Goal: Transaction & Acquisition: Obtain resource

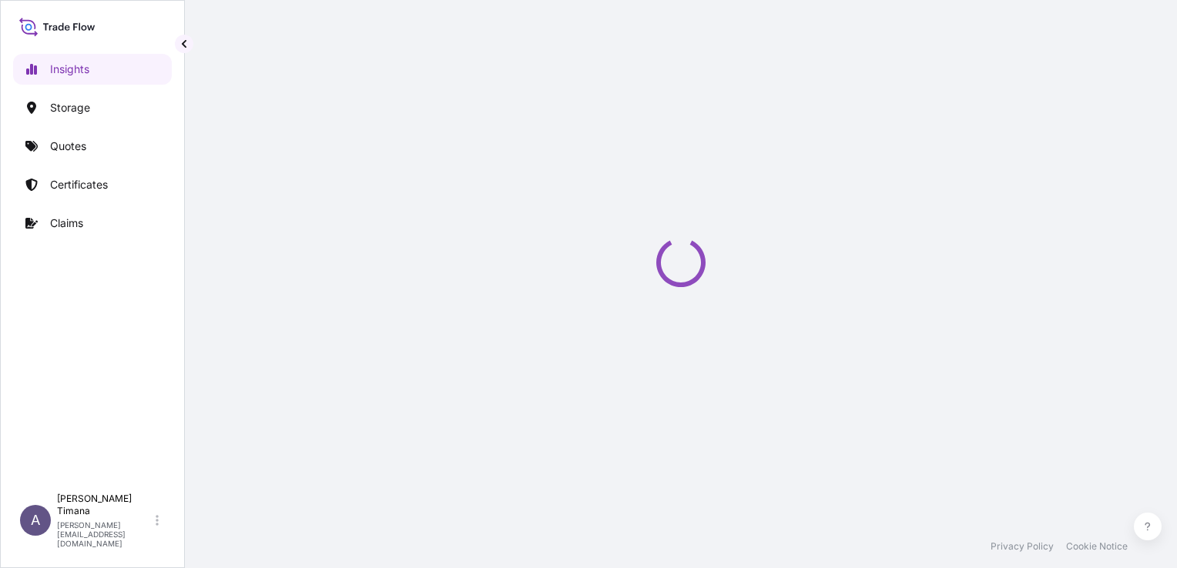
select select "2025"
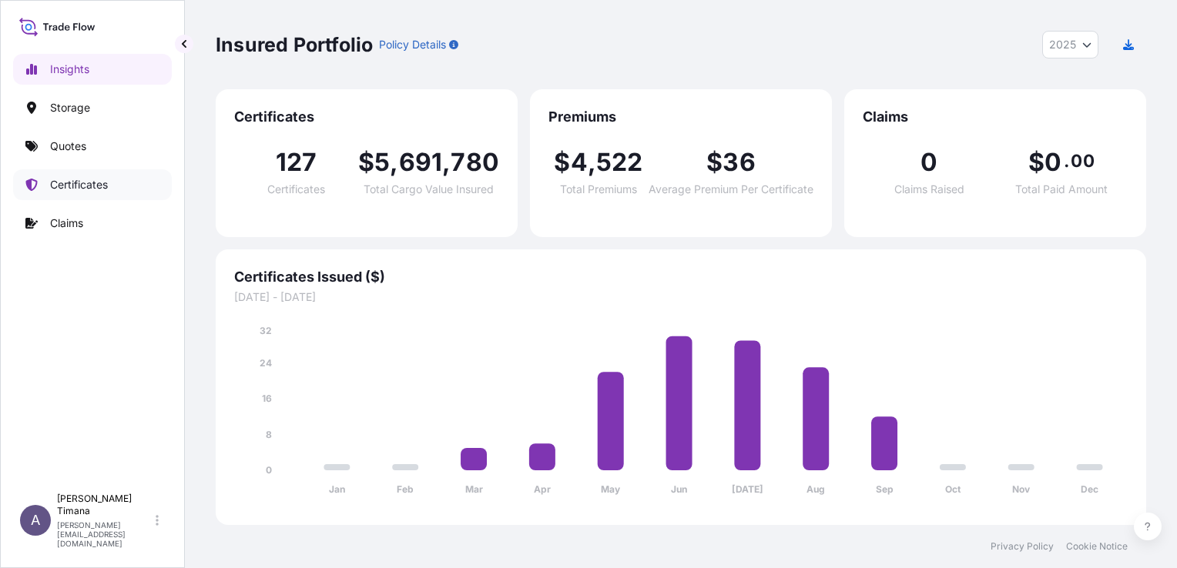
click at [62, 189] on p "Certificates" at bounding box center [79, 184] width 58 height 15
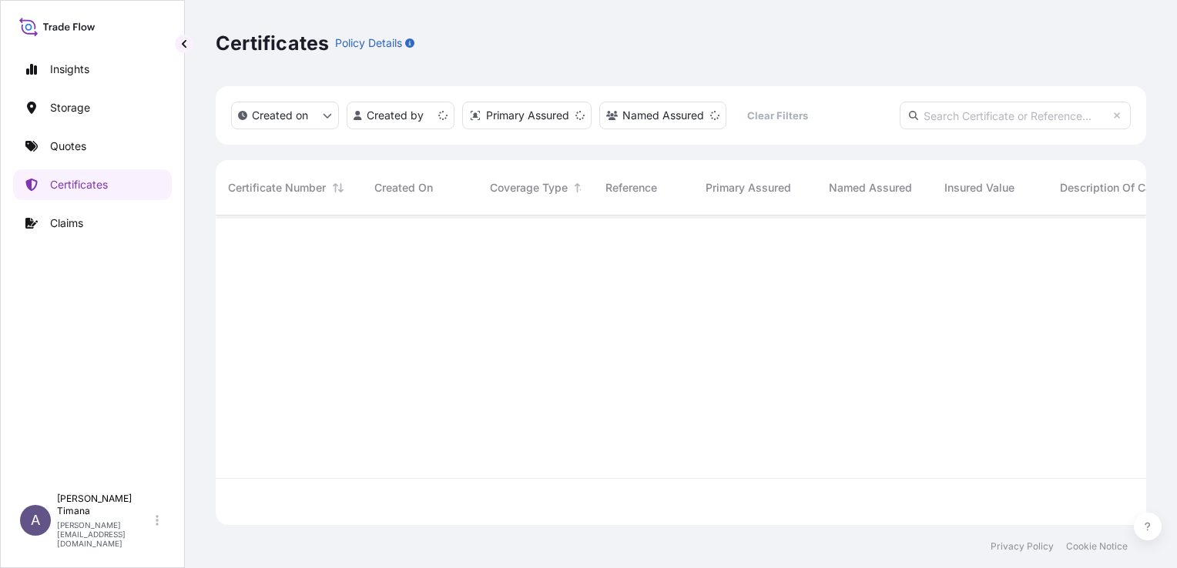
scroll to position [307, 918]
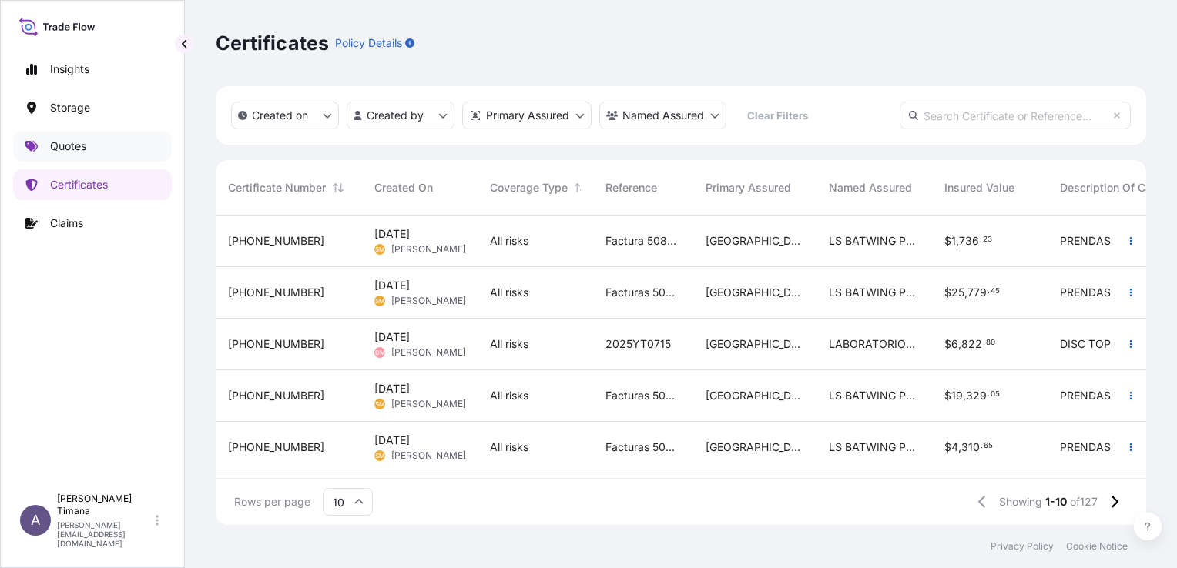
click at [76, 140] on p "Quotes" at bounding box center [68, 146] width 36 height 15
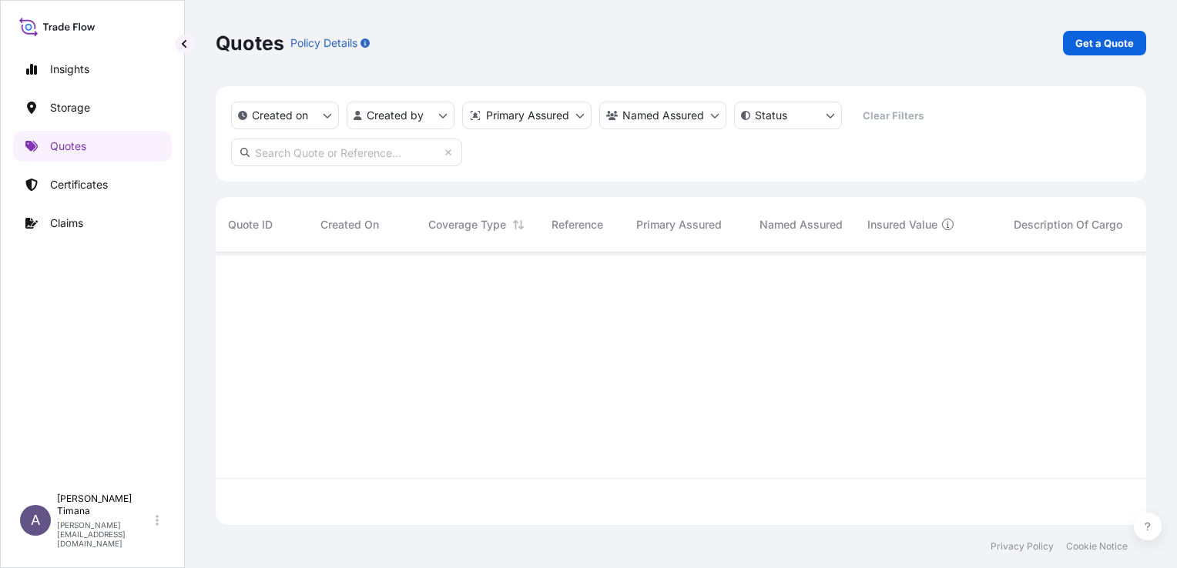
scroll to position [317, 918]
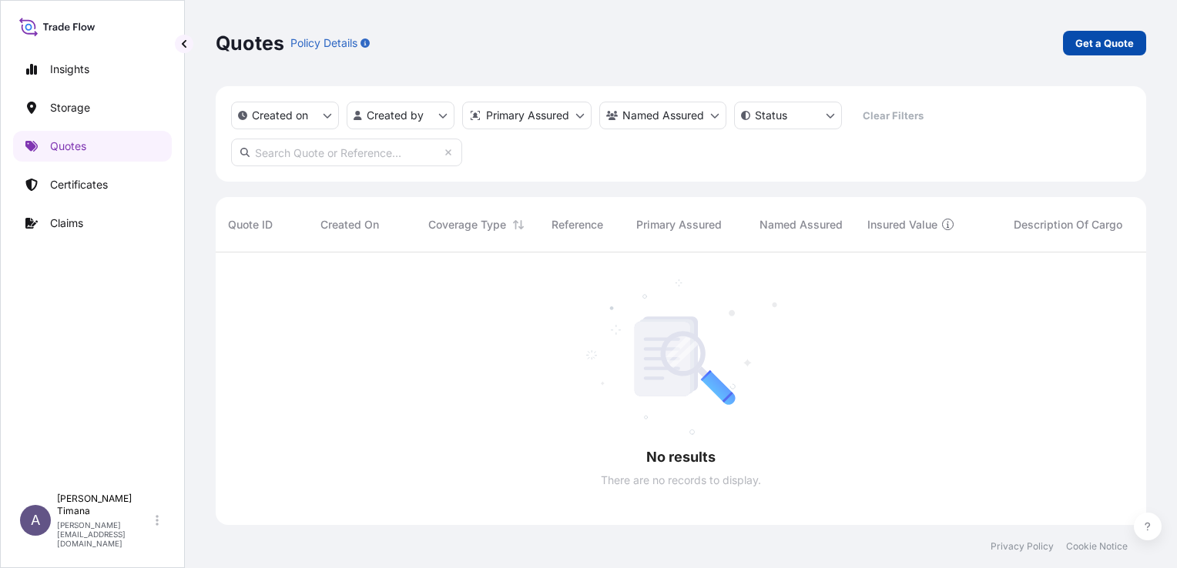
click at [1095, 49] on p "Get a Quote" at bounding box center [1104, 42] width 59 height 15
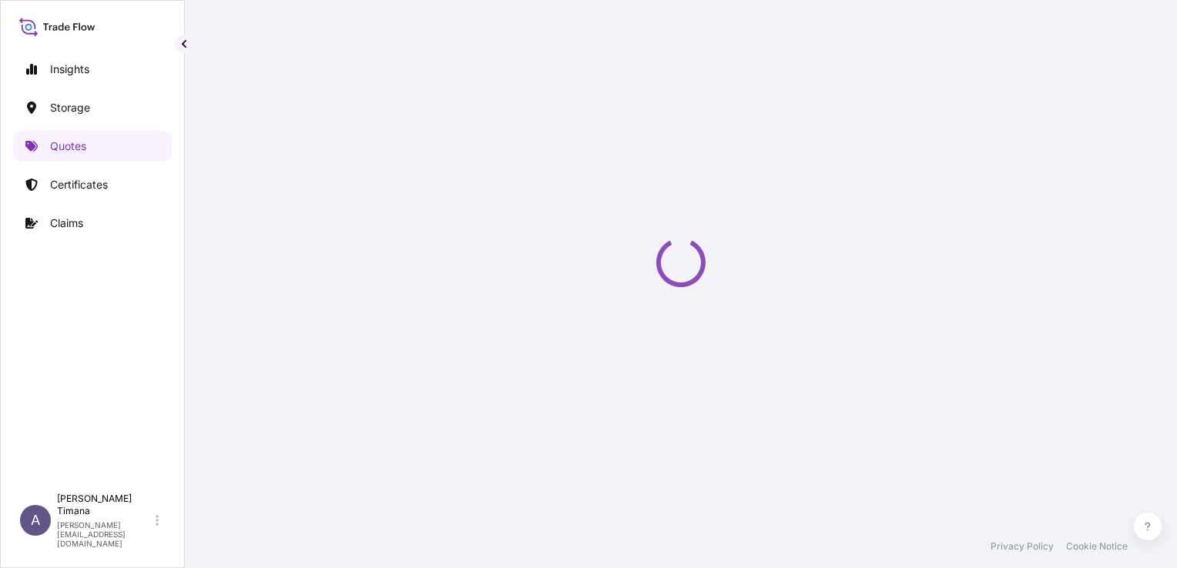
select select "Water"
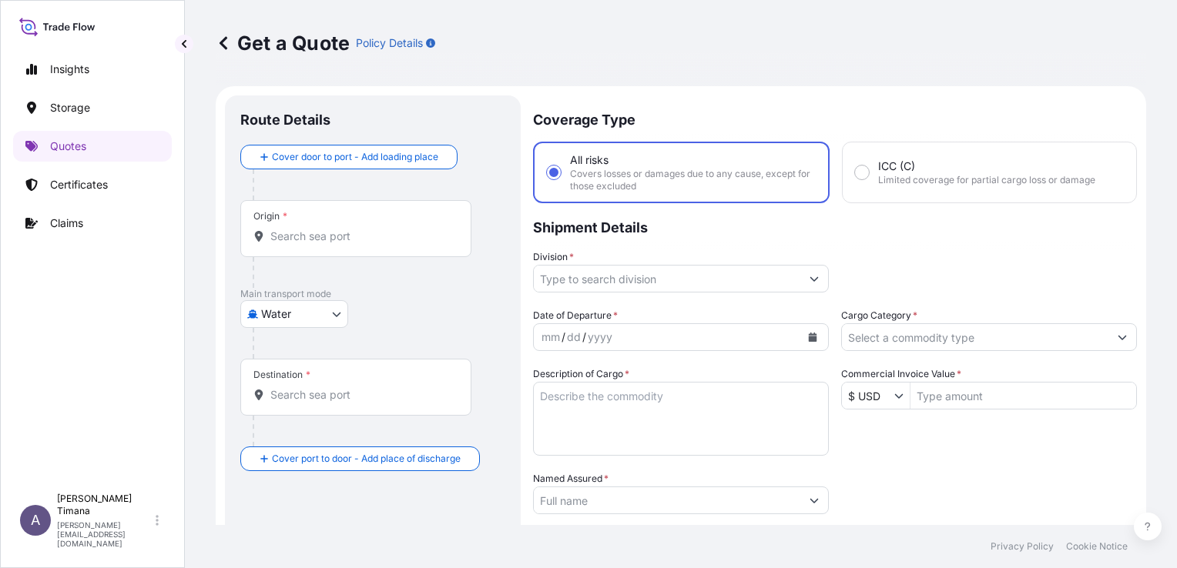
scroll to position [25, 0]
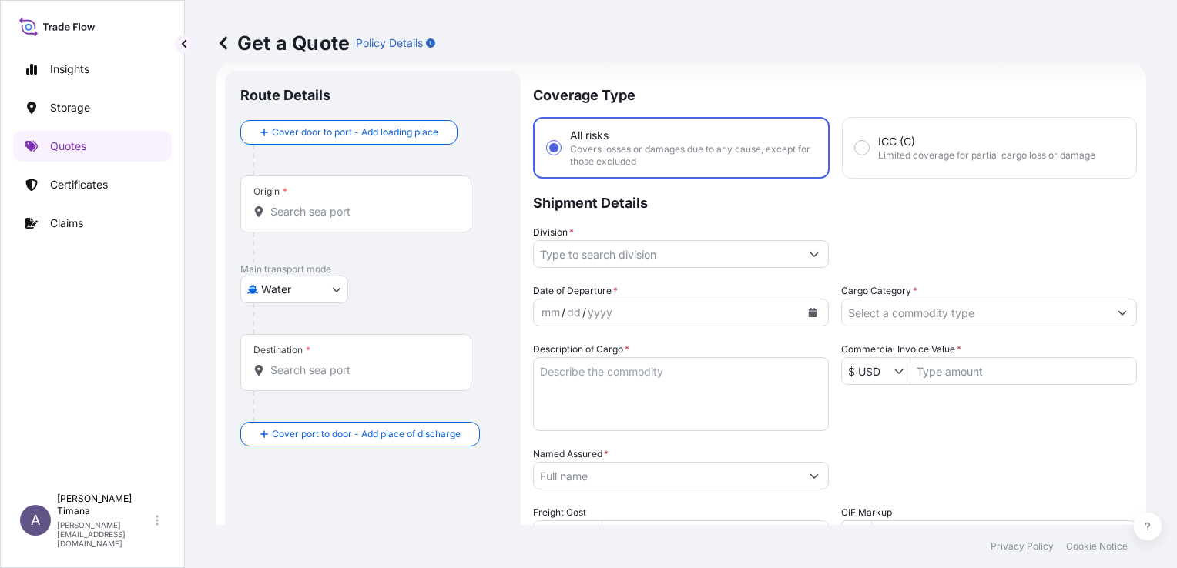
click at [293, 202] on div "Origin *" at bounding box center [355, 204] width 231 height 57
click at [293, 204] on input "Origin *" at bounding box center [361, 211] width 182 height 15
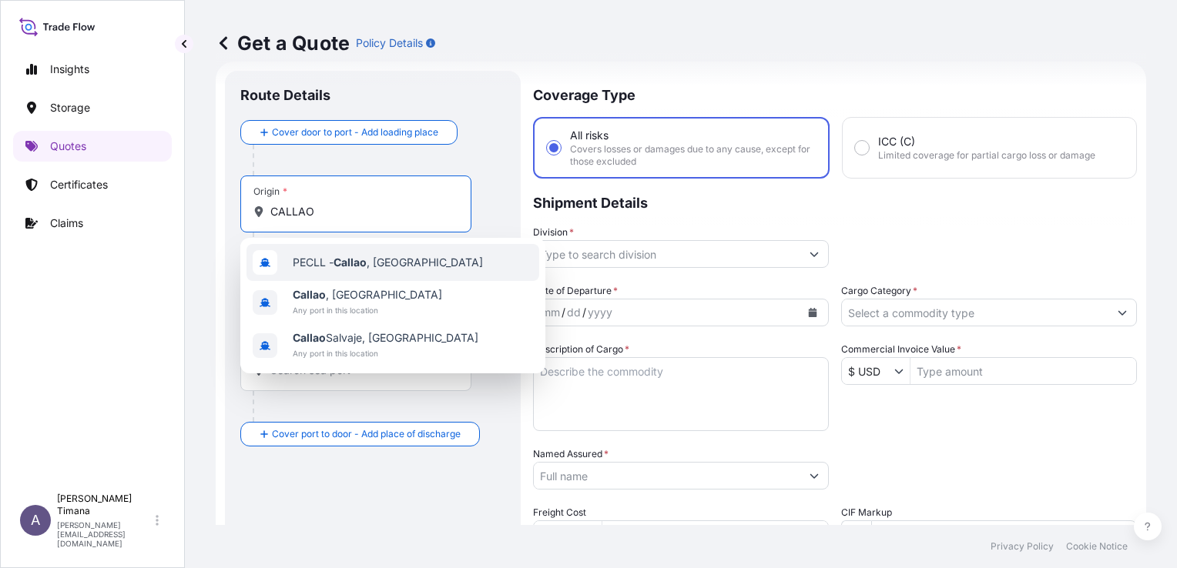
click at [397, 270] on div "PECLL - [GEOGRAPHIC_DATA] , [GEOGRAPHIC_DATA]" at bounding box center [392, 262] width 293 height 37
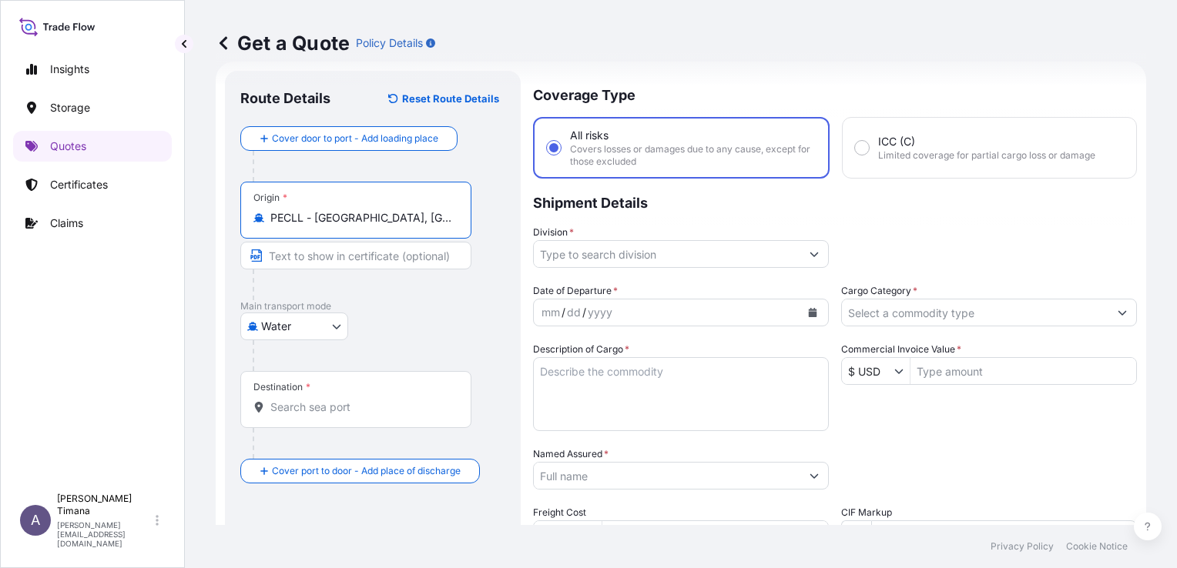
type input "PECLL - [GEOGRAPHIC_DATA], [GEOGRAPHIC_DATA]"
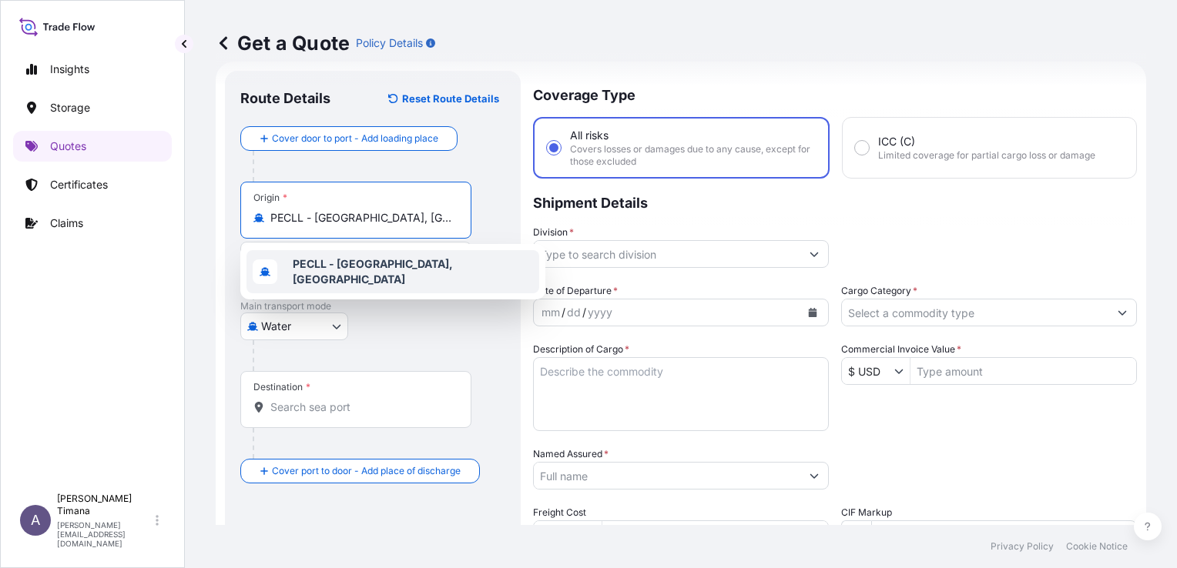
click at [325, 273] on b "PECLL - [GEOGRAPHIC_DATA], [GEOGRAPHIC_DATA]" at bounding box center [373, 271] width 160 height 28
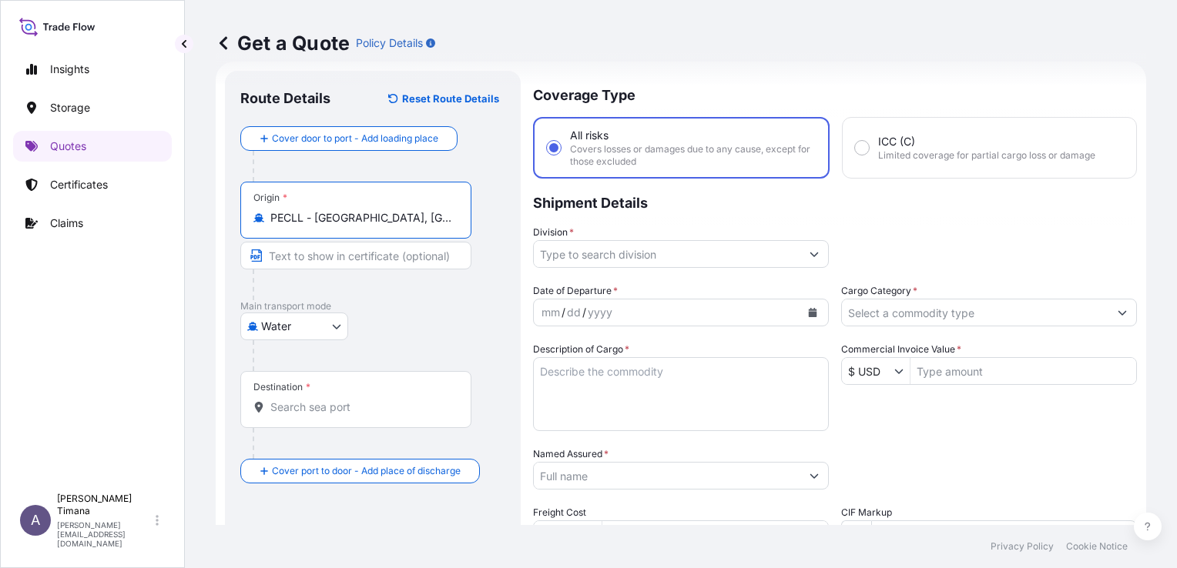
click at [322, 416] on div "Destination *" at bounding box center [355, 399] width 231 height 57
click at [322, 415] on input "Destination *" at bounding box center [361, 407] width 182 height 15
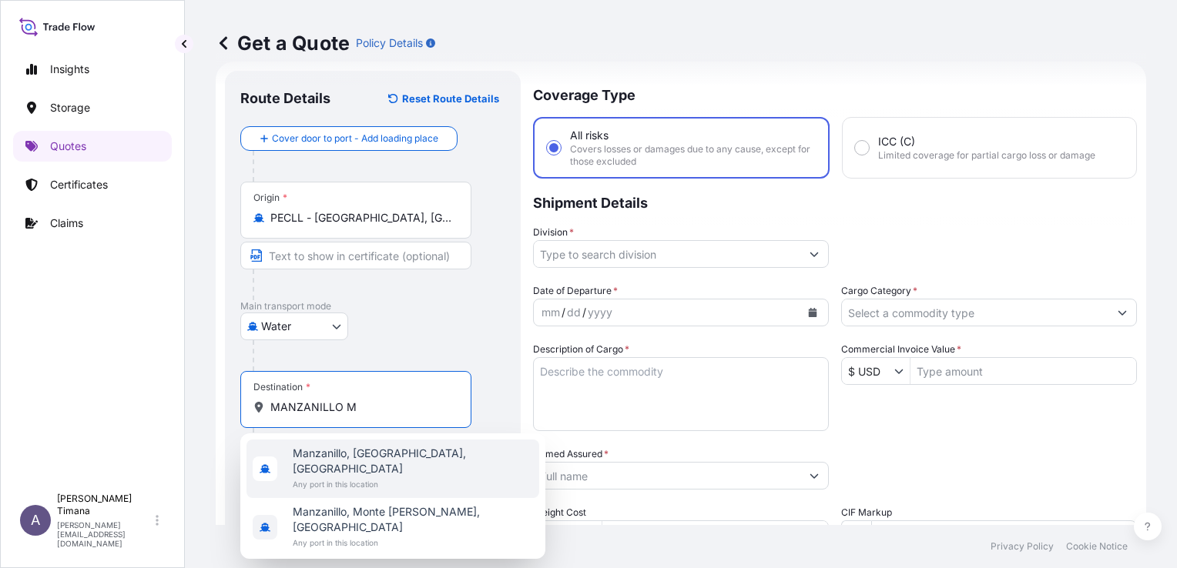
click at [362, 457] on span "Manzanillo, [GEOGRAPHIC_DATA], [GEOGRAPHIC_DATA]" at bounding box center [413, 461] width 240 height 31
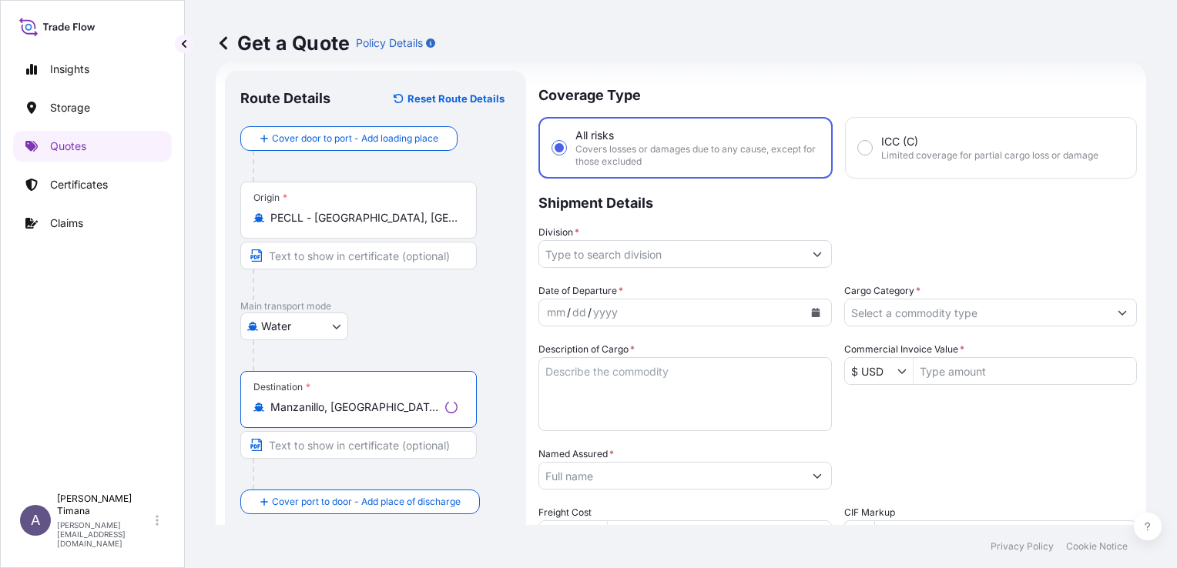
type input "Manzanillo, [GEOGRAPHIC_DATA], [GEOGRAPHIC_DATA]"
click at [466, 313] on div "Water Air Water Inland" at bounding box center [375, 327] width 270 height 28
click at [681, 248] on input "Division *" at bounding box center [667, 254] width 267 height 28
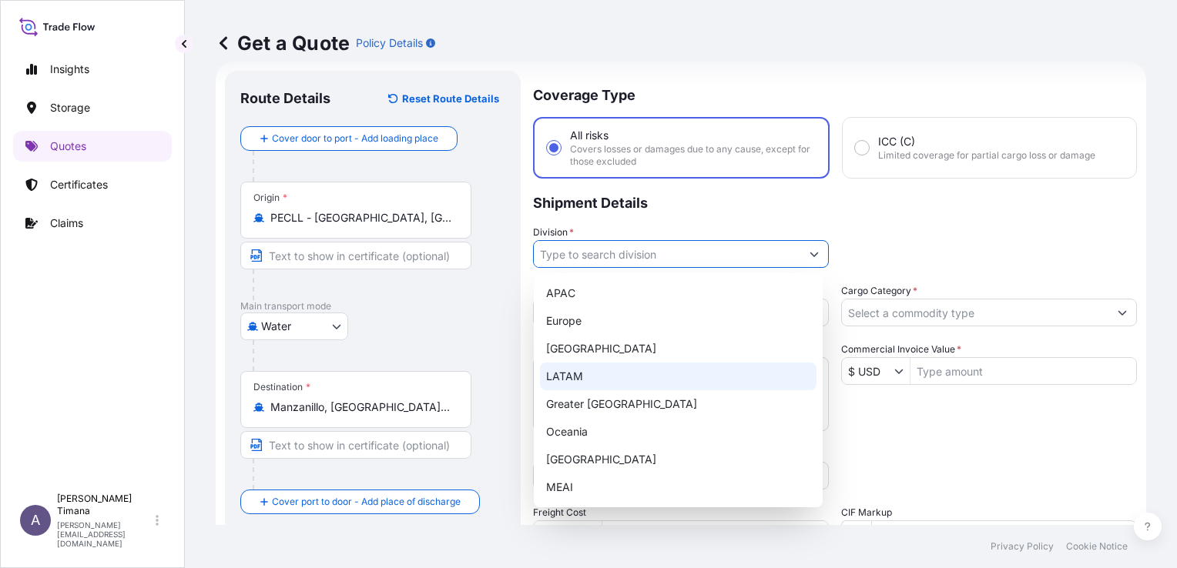
click at [590, 372] on div "LATAM" at bounding box center [678, 377] width 277 height 28
type input "LATAM"
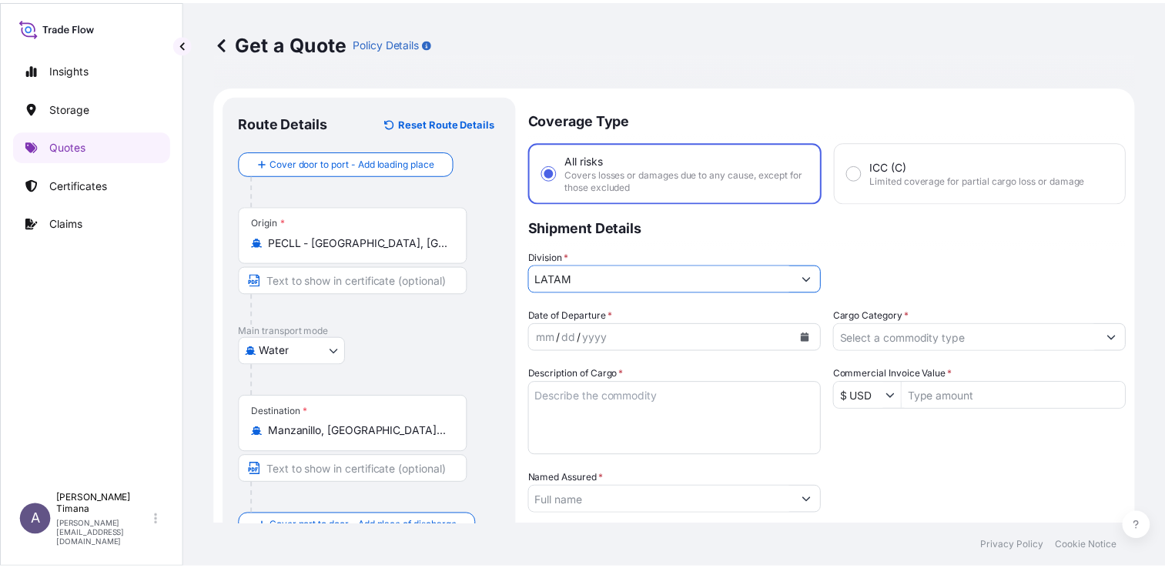
scroll to position [77, 0]
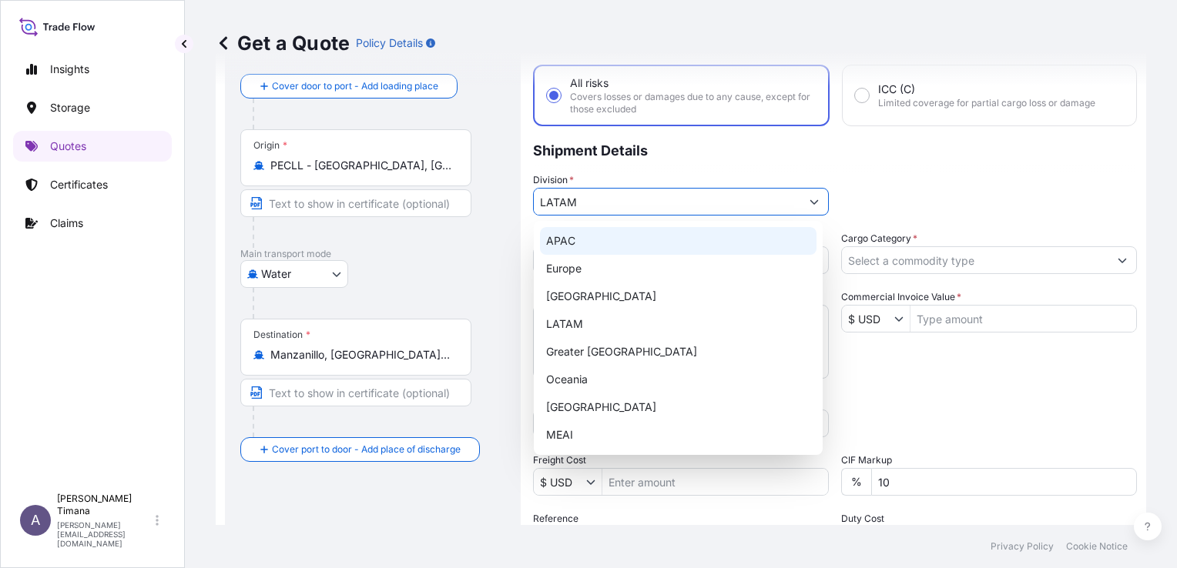
click at [912, 185] on div "Division * LATAM" at bounding box center [835, 194] width 604 height 43
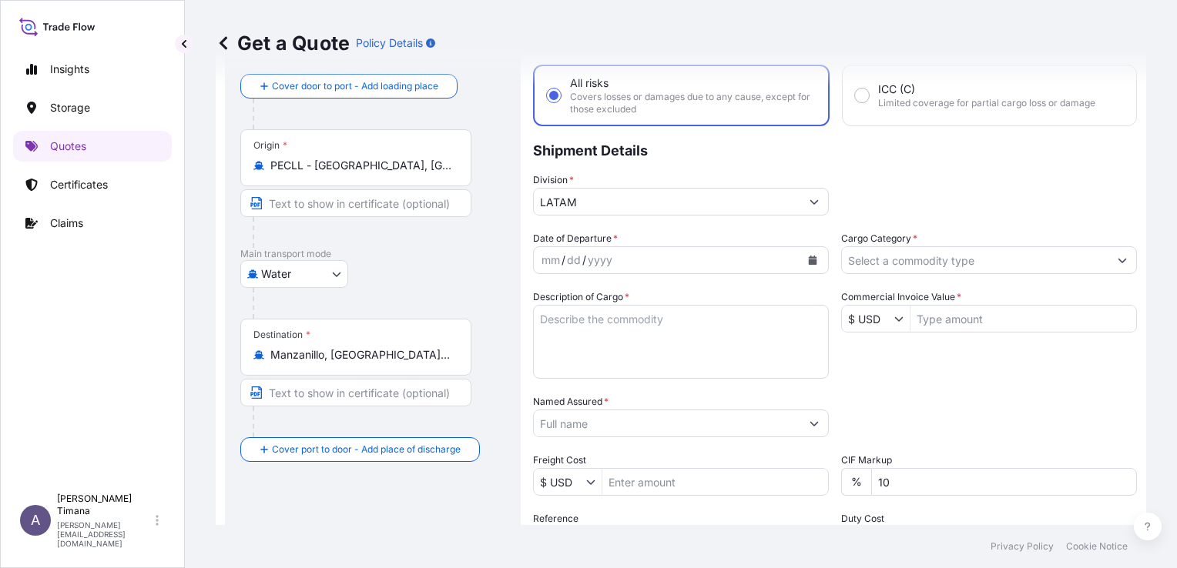
click at [812, 261] on button "Calendar" at bounding box center [812, 260] width 25 height 25
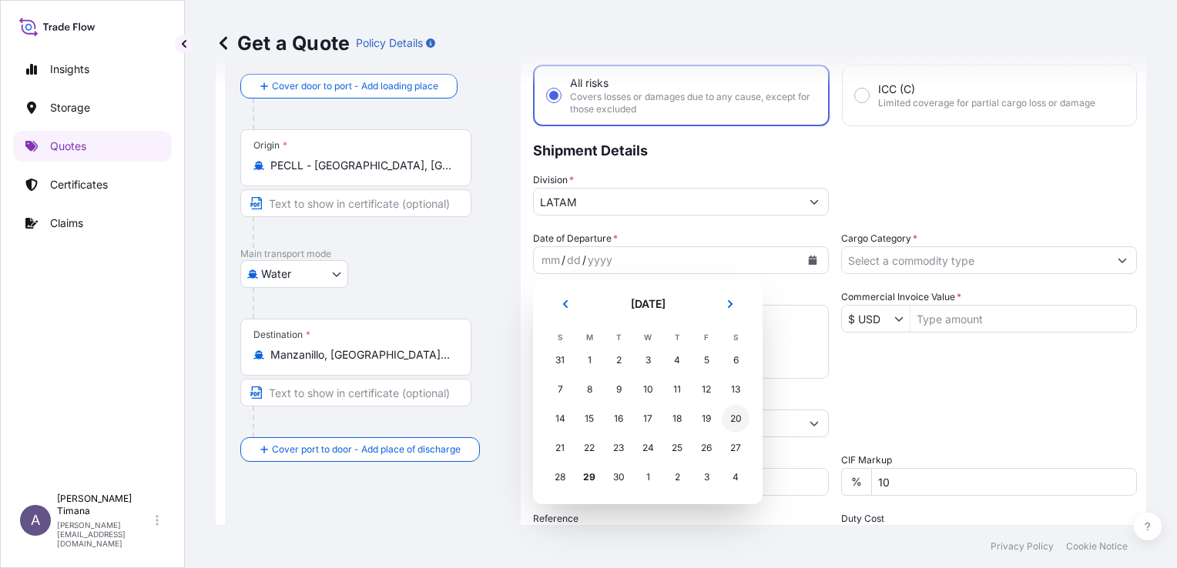
click at [734, 418] on div "20" at bounding box center [736, 419] width 28 height 28
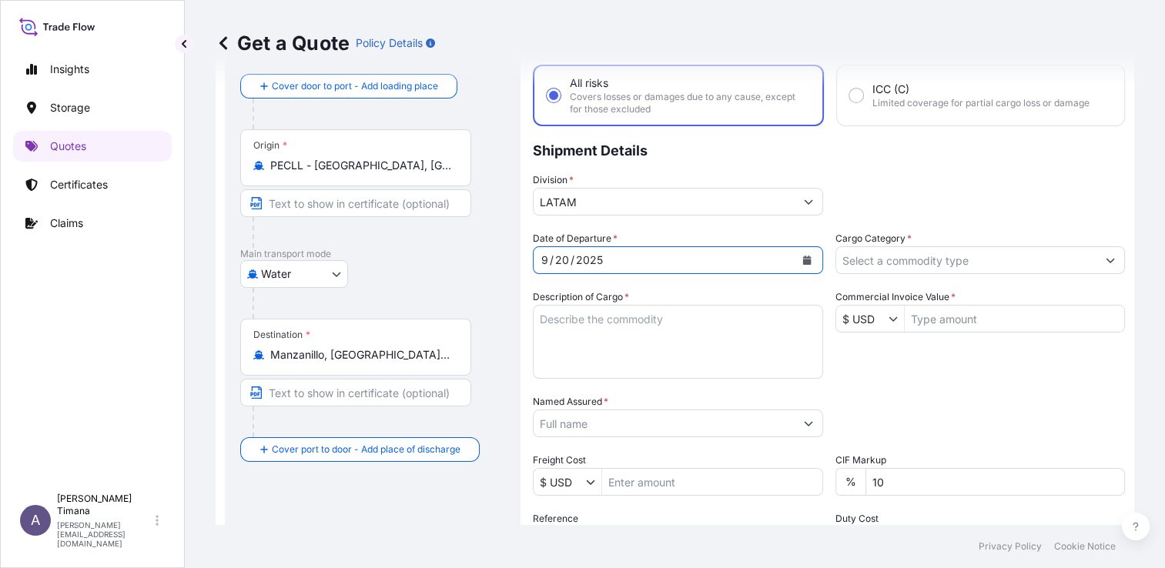
click at [931, 259] on input "Cargo Category *" at bounding box center [967, 260] width 261 height 28
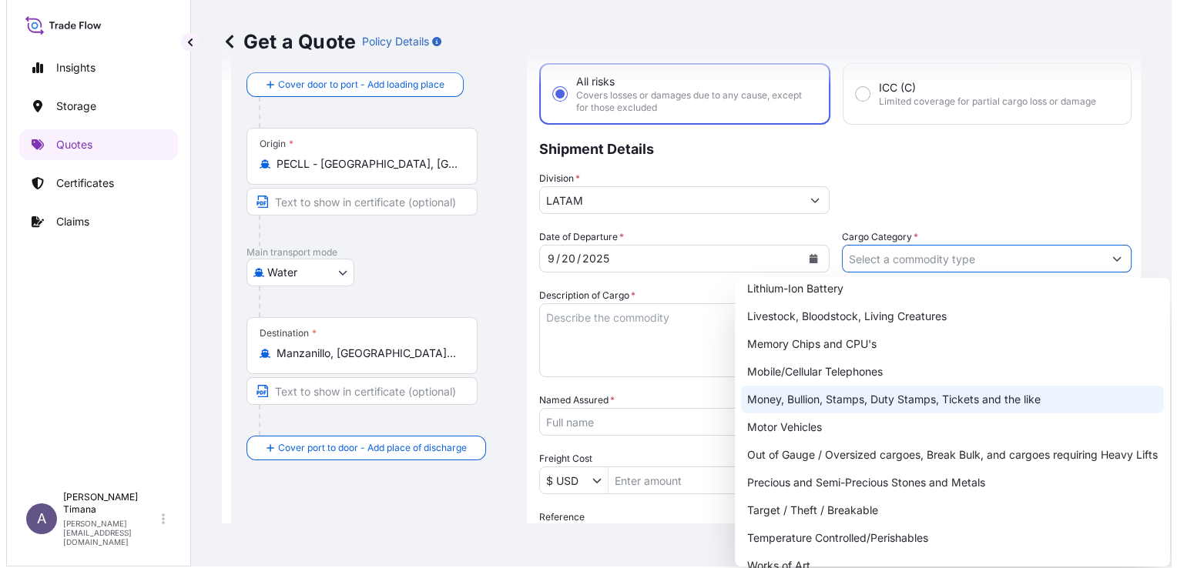
scroll to position [0, 0]
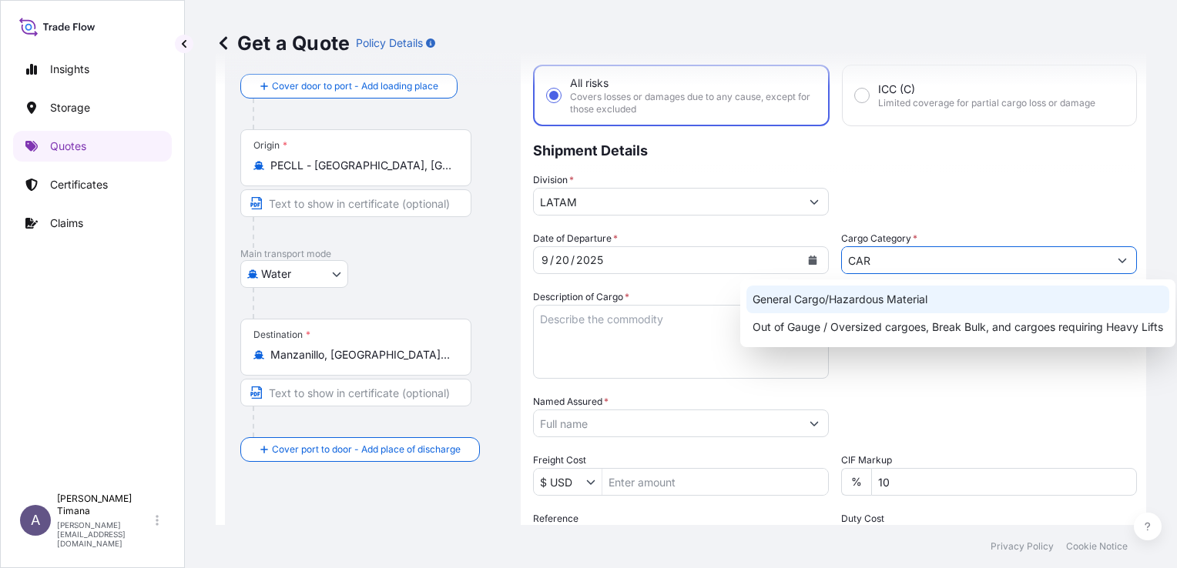
click at [917, 301] on div "General Cargo/Hazardous Material" at bounding box center [957, 300] width 423 height 28
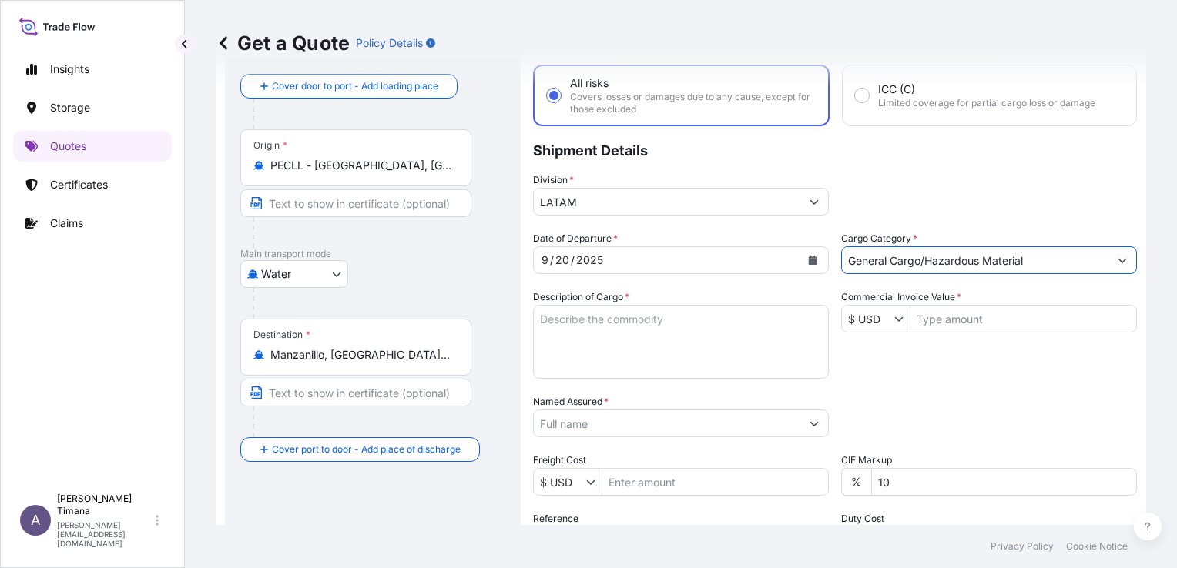
type input "General Cargo/Hazardous Material"
click at [628, 323] on textarea "Description of Cargo *" at bounding box center [681, 342] width 296 height 74
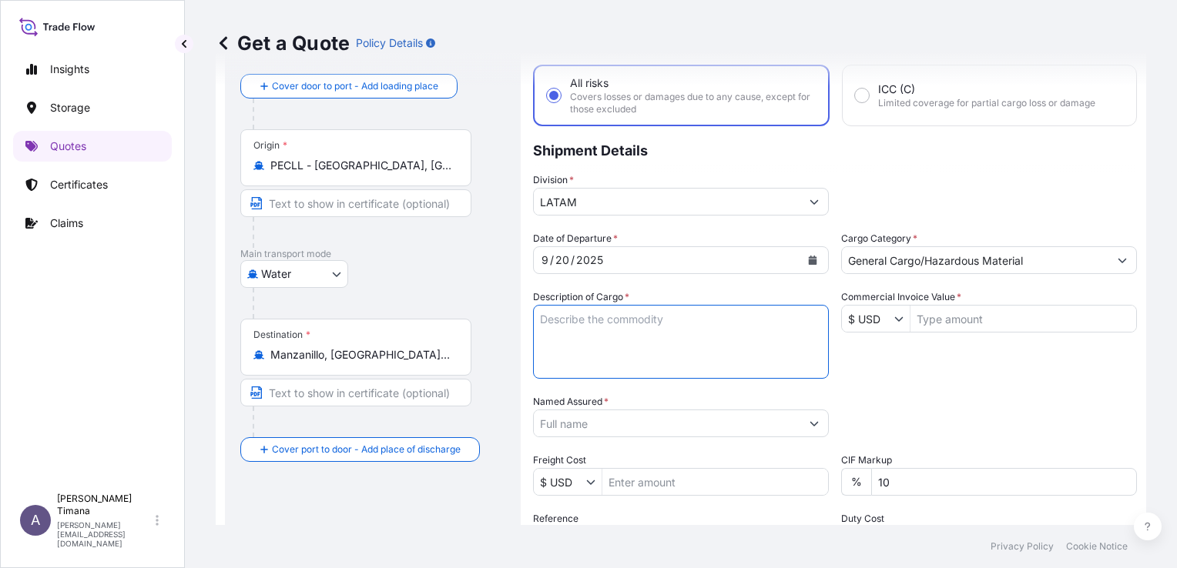
paste textarea "[DOMAIN_NAME] R-1 [GEOGRAPHIC_DATA]"
paste textarea "SISTEMA PARA REUTILIZAR LAS AGUAS RESIDUALES DE DR HS Code: 8421299000"
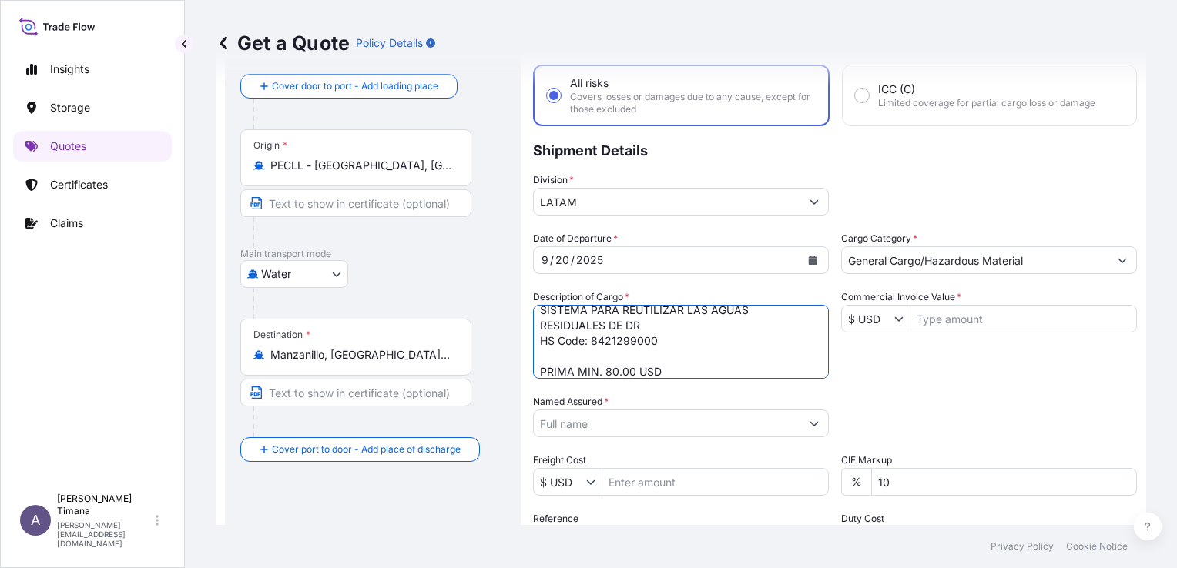
type textarea "[DOMAIN_NAME] R-1 CHILE SISTEMA PARA REUTILIZAR LAS AGUAS RESIDUALES DE DR HS C…"
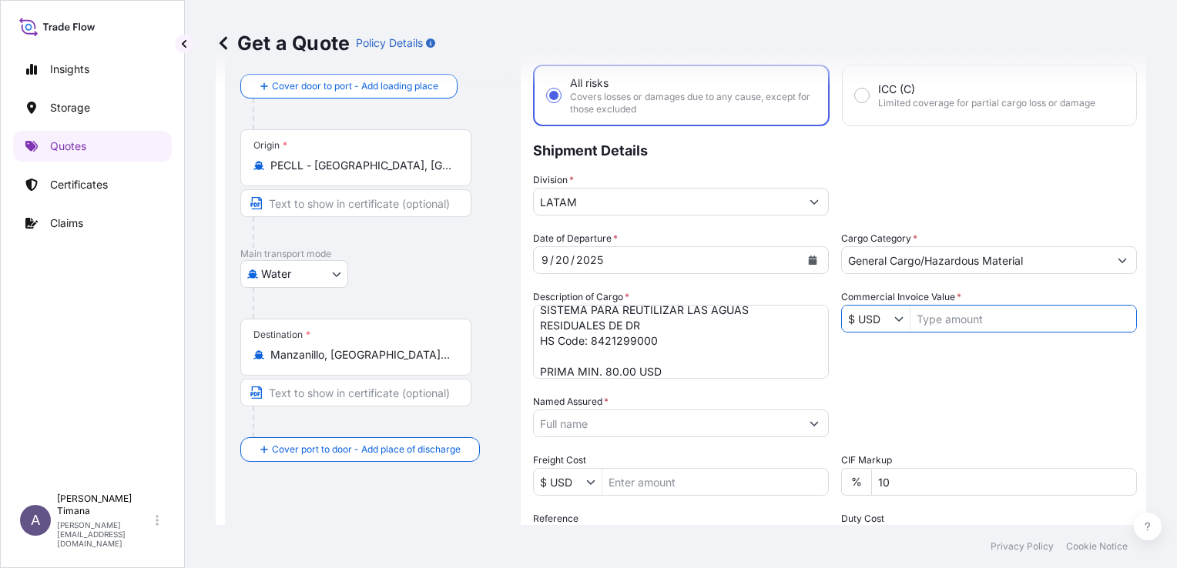
click at [986, 312] on input "Commercial Invoice Value *" at bounding box center [1023, 319] width 226 height 28
paste input "7,394.14"
type input "7,394.14"
click at [961, 357] on div "Date of Departure * [DATE] Cargo Category * General Cargo/Hazardous Material De…" at bounding box center [835, 422] width 604 height 382
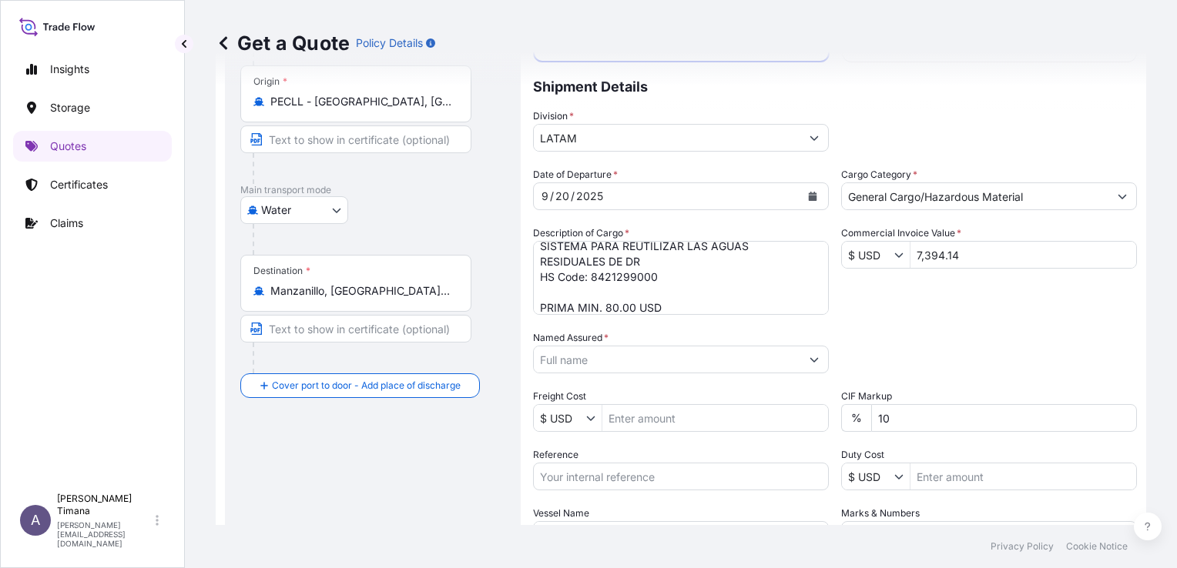
scroll to position [231, 0]
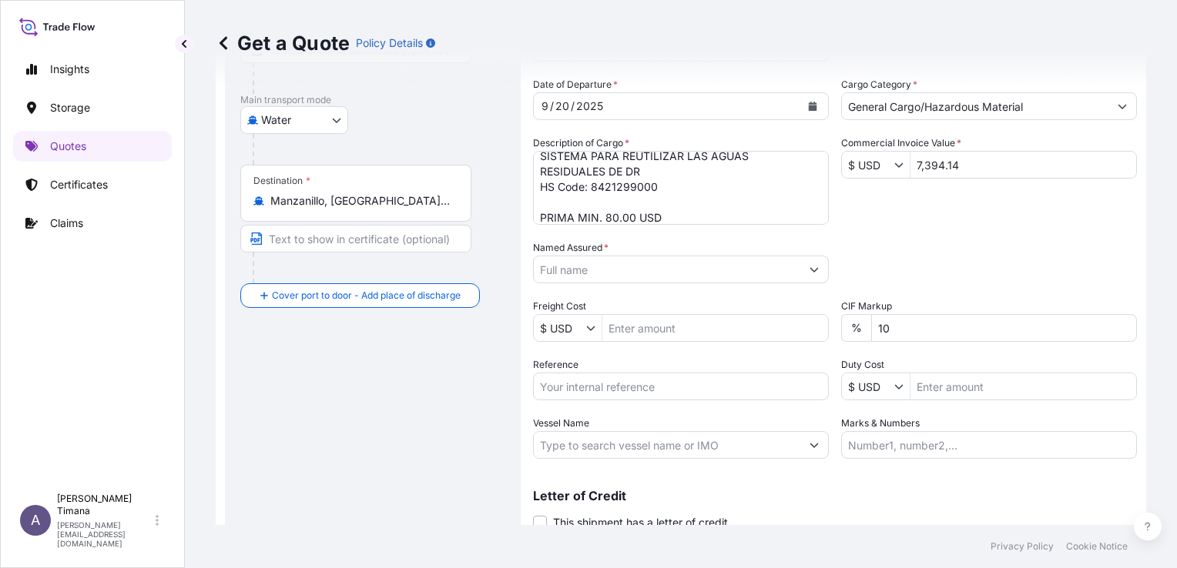
click at [701, 262] on input "Named Assured *" at bounding box center [667, 270] width 267 height 28
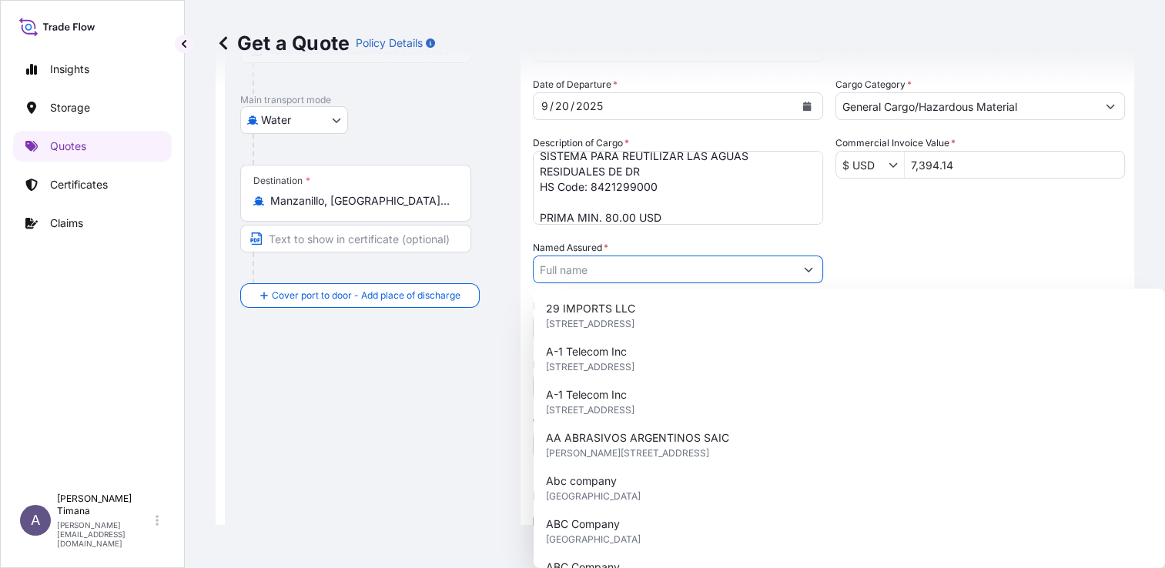
click at [701, 263] on input "Named Assured *" at bounding box center [664, 270] width 261 height 28
click at [889, 236] on div "Date of Departure * [DATE] Cargo Category * General Cargo/Hazardous Material De…" at bounding box center [829, 268] width 592 height 382
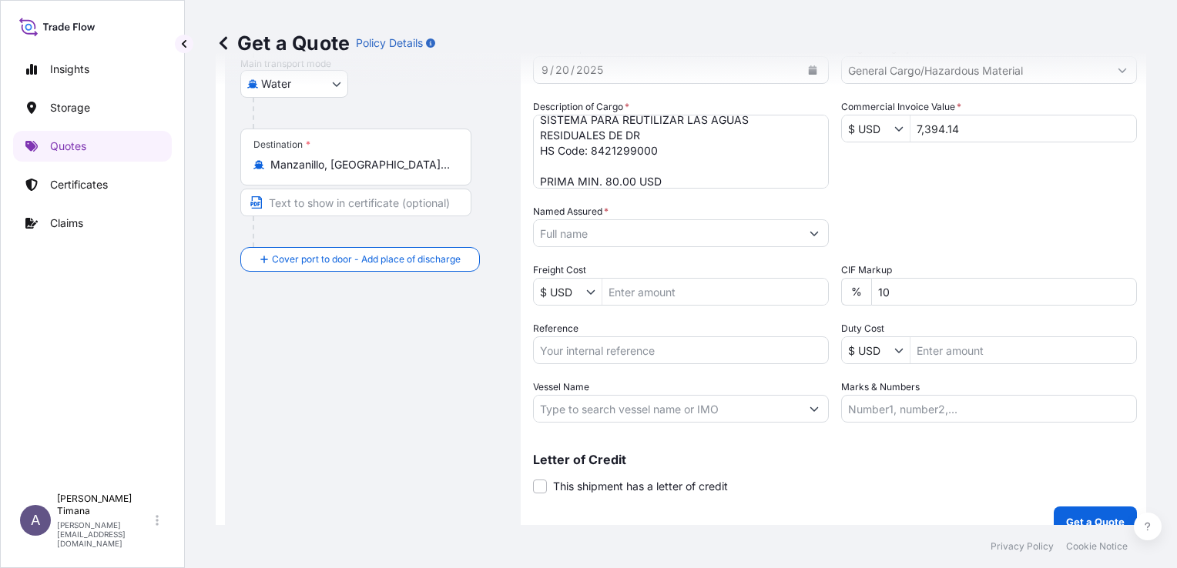
scroll to position [287, 0]
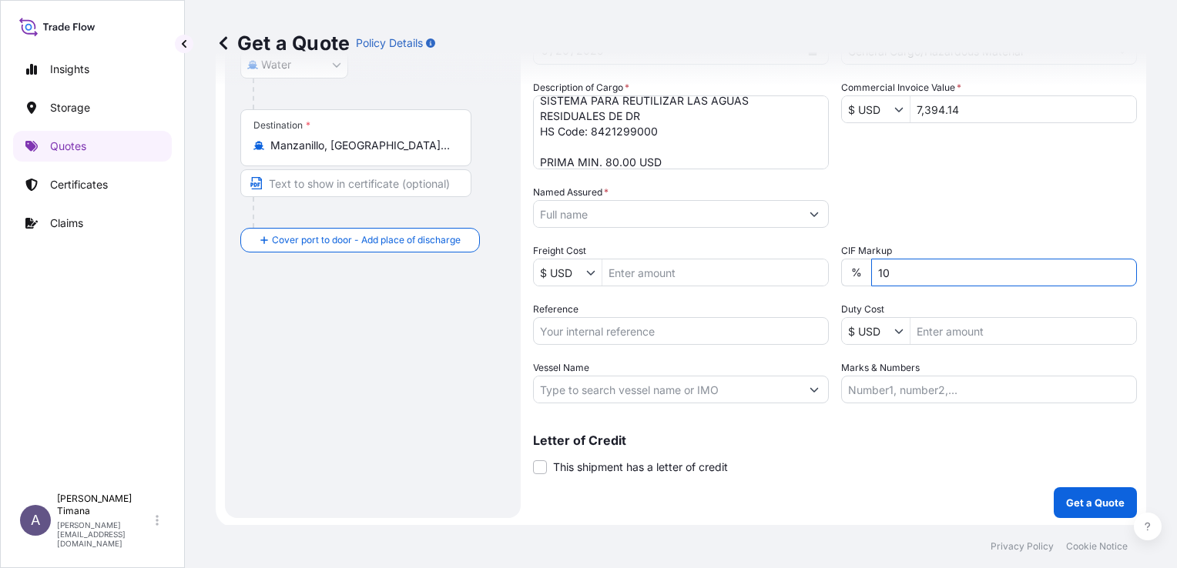
drag, startPoint x: 909, startPoint y: 269, endPoint x: 841, endPoint y: 267, distance: 67.8
click at [843, 267] on div "% 10" at bounding box center [989, 273] width 296 height 28
type input "0"
click at [943, 165] on div "Date of Departure * [DATE] Cargo Category * General Cargo/Hazardous Material De…" at bounding box center [835, 213] width 604 height 382
click at [653, 329] on input "Reference" at bounding box center [681, 331] width 296 height 28
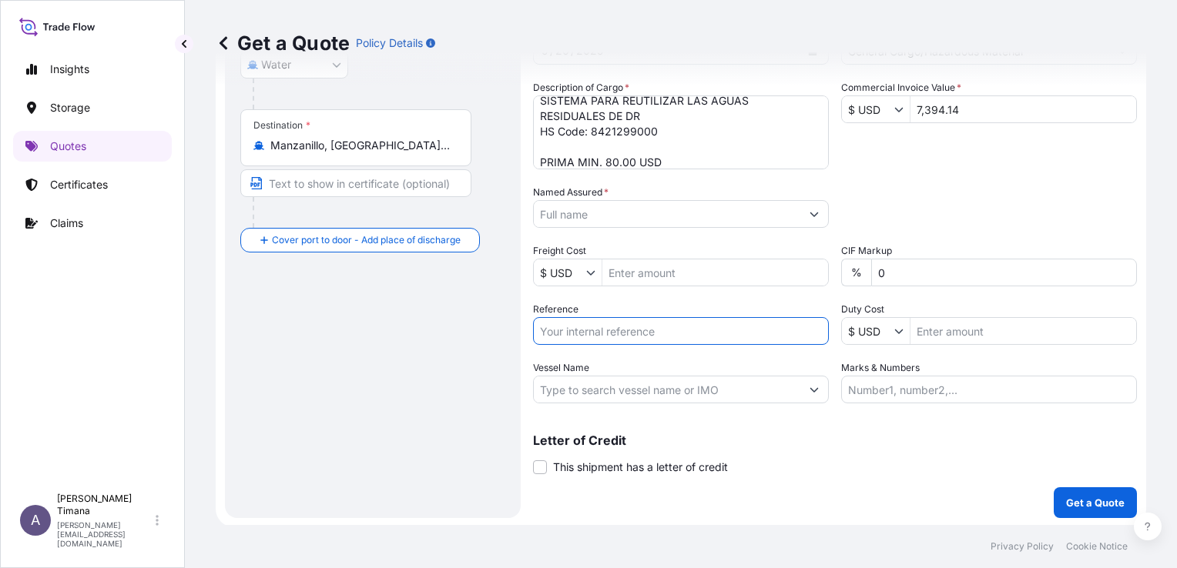
paste input "PE1001025137"
type input "PE1001025137"
click at [813, 393] on icon "Show suggestions" at bounding box center [814, 389] width 9 height 9
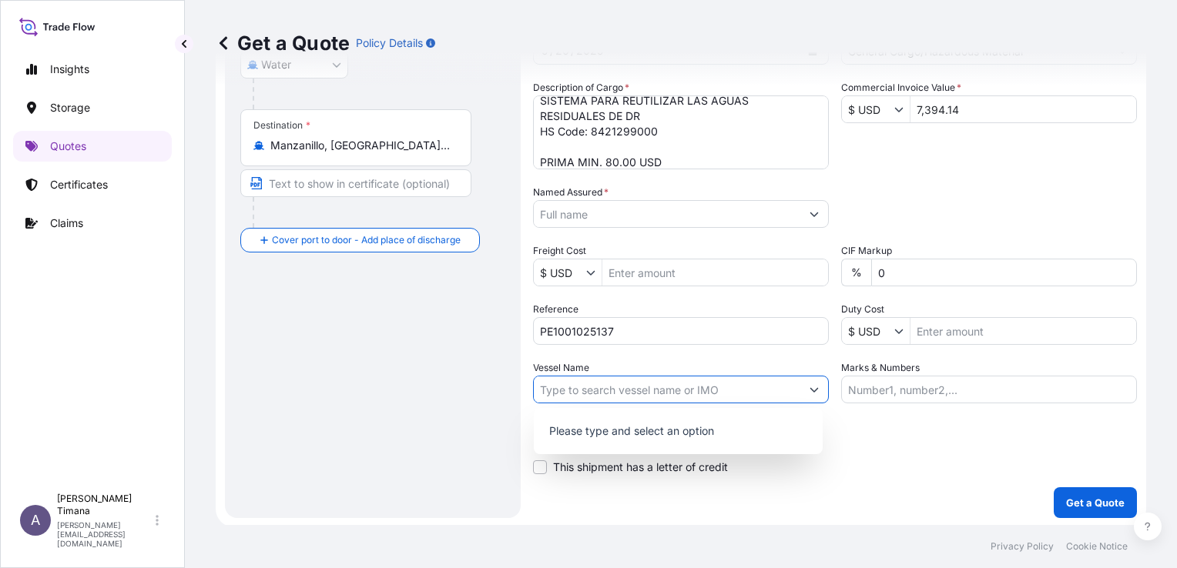
click at [721, 397] on input "Vessel Name" at bounding box center [667, 390] width 267 height 28
paste input "OSAKA EXPRESS"
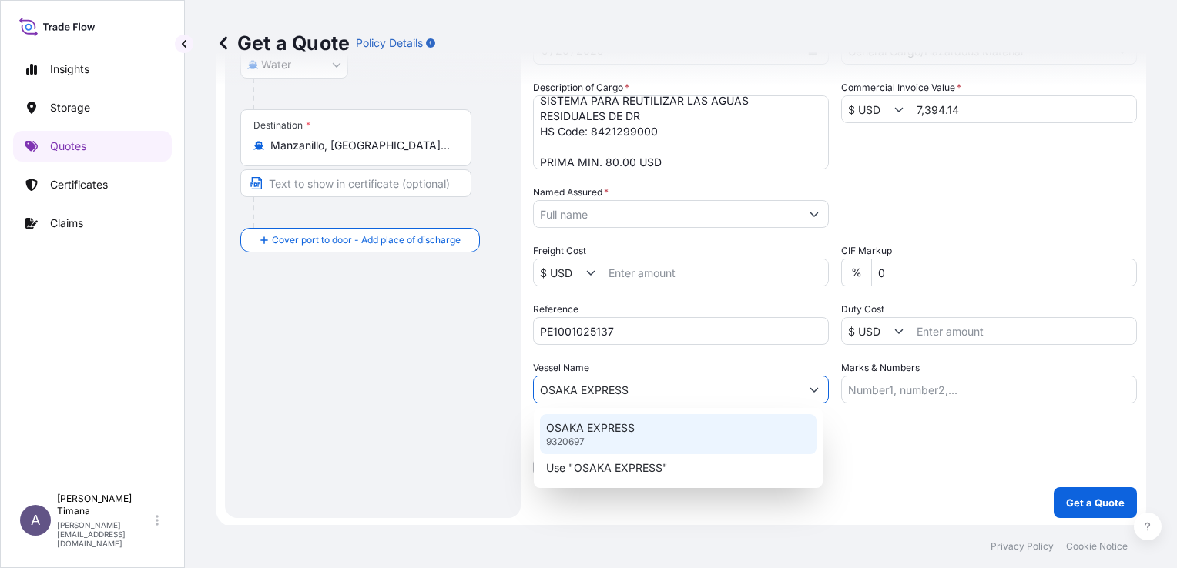
click at [614, 436] on div "OSAKA EXPRESS 9320697" at bounding box center [678, 434] width 277 height 40
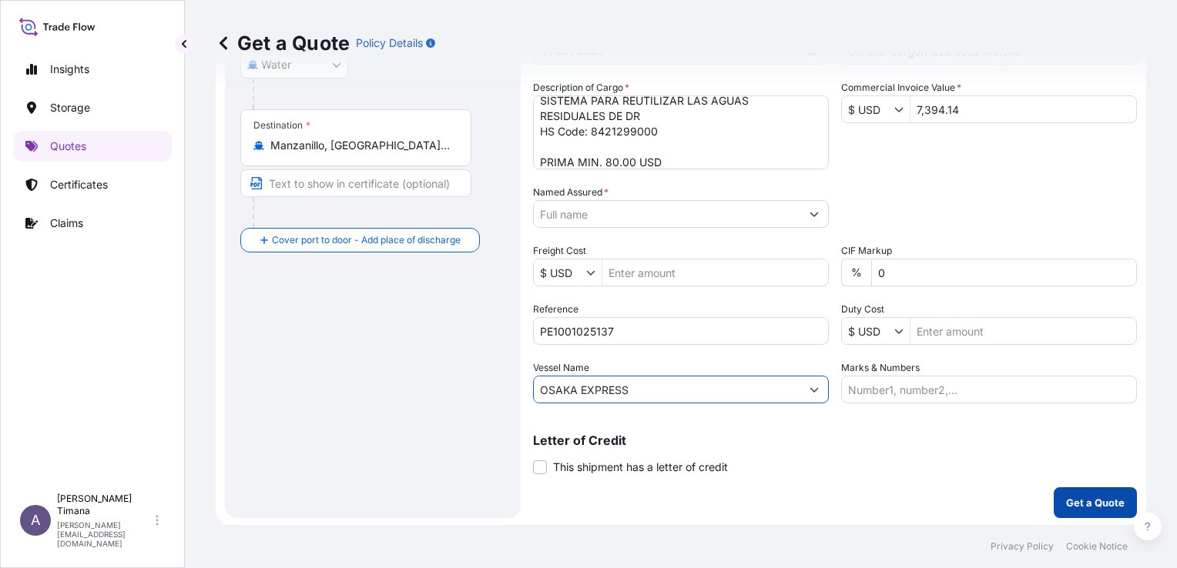
type input "OSAKA EXPRESS"
click at [1100, 504] on p "Get a Quote" at bounding box center [1095, 502] width 59 height 15
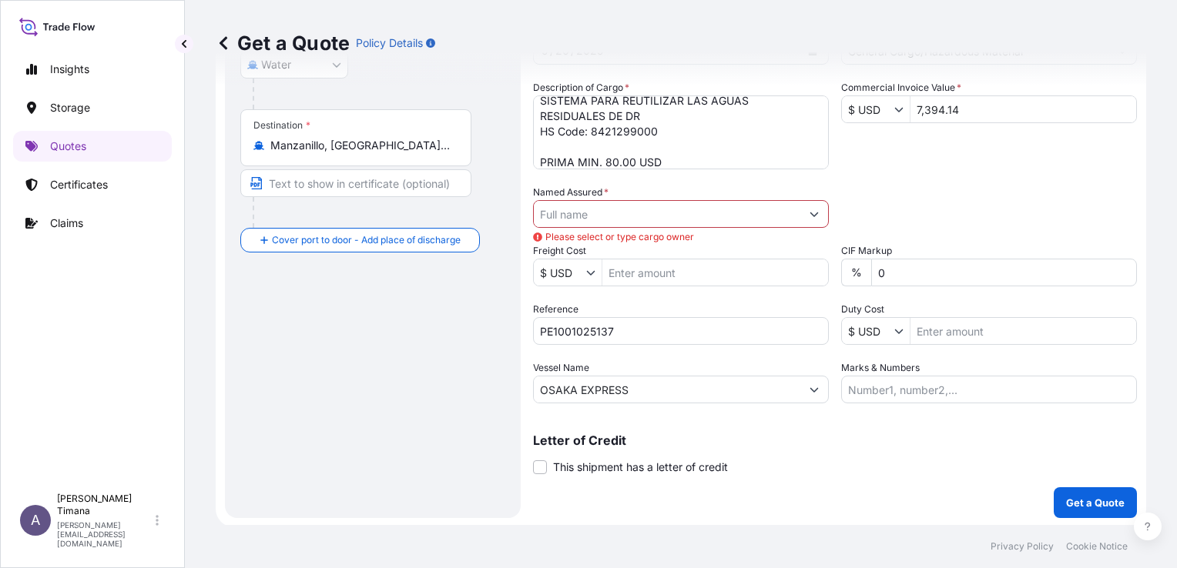
click at [810, 210] on icon "Show suggestions" at bounding box center [814, 214] width 9 height 9
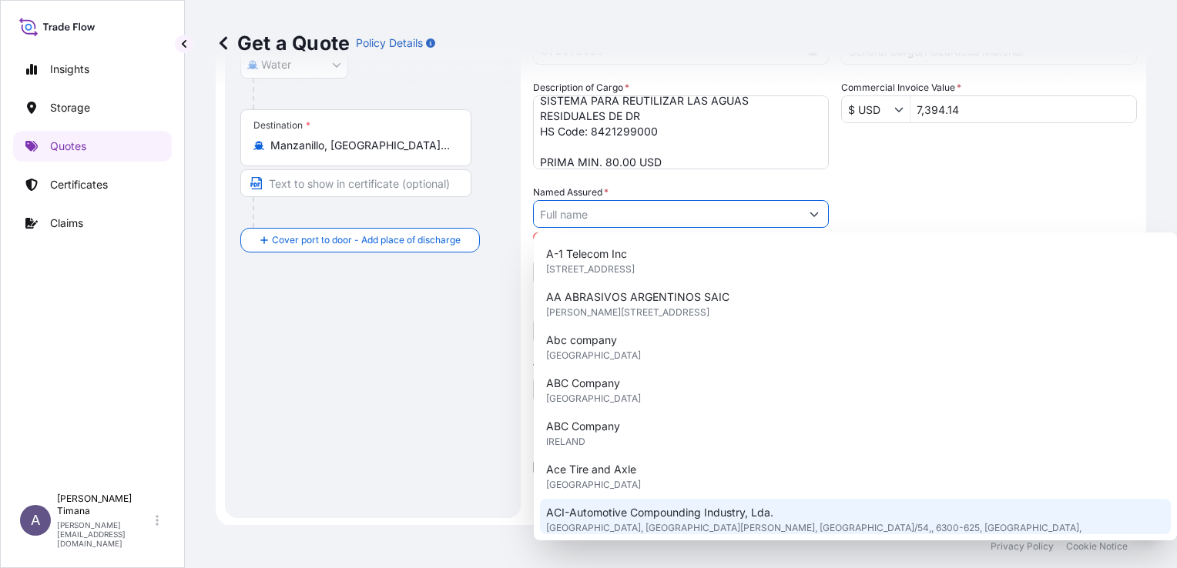
scroll to position [0, 0]
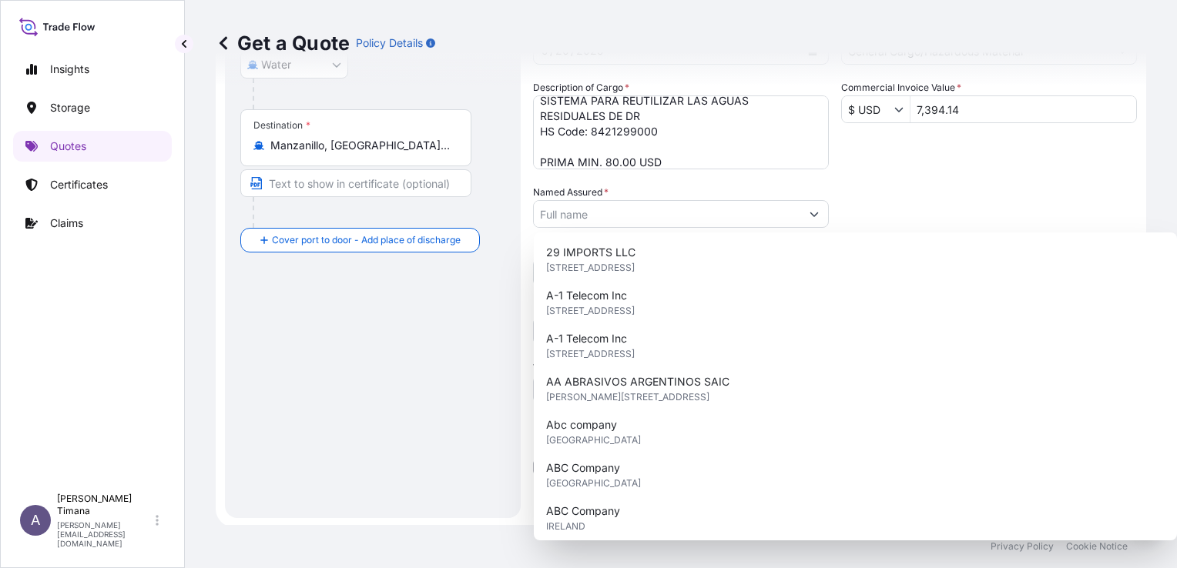
drag, startPoint x: 874, startPoint y: 180, endPoint x: 881, endPoint y: 190, distance: 12.2
click at [874, 180] on div "Date of Departure * [DATE] Cargo Category * General Cargo/Hazardous Material De…" at bounding box center [835, 213] width 604 height 382
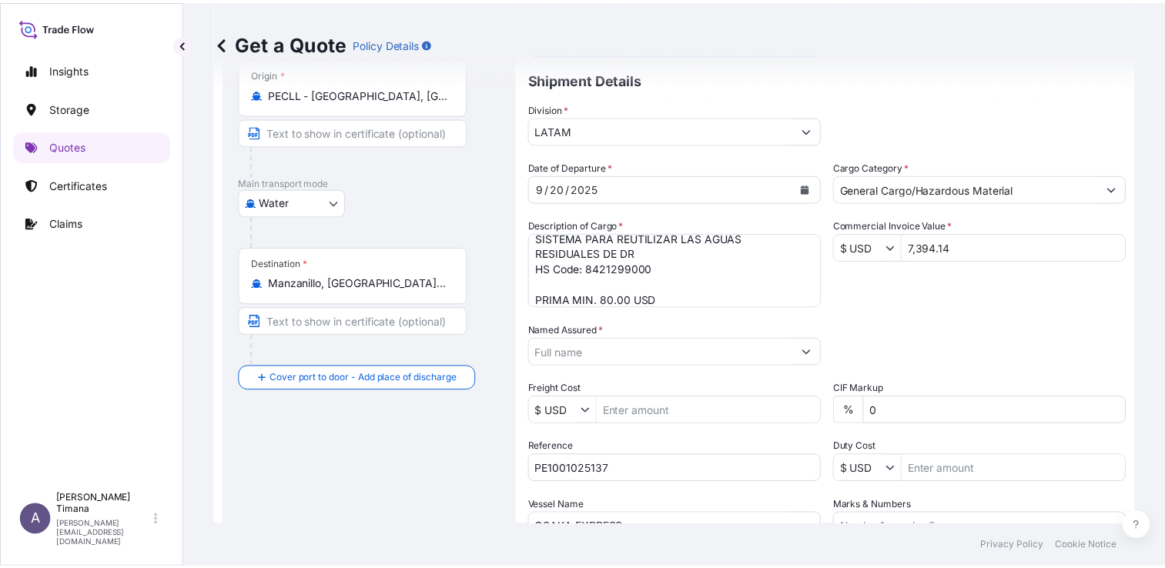
scroll to position [154, 0]
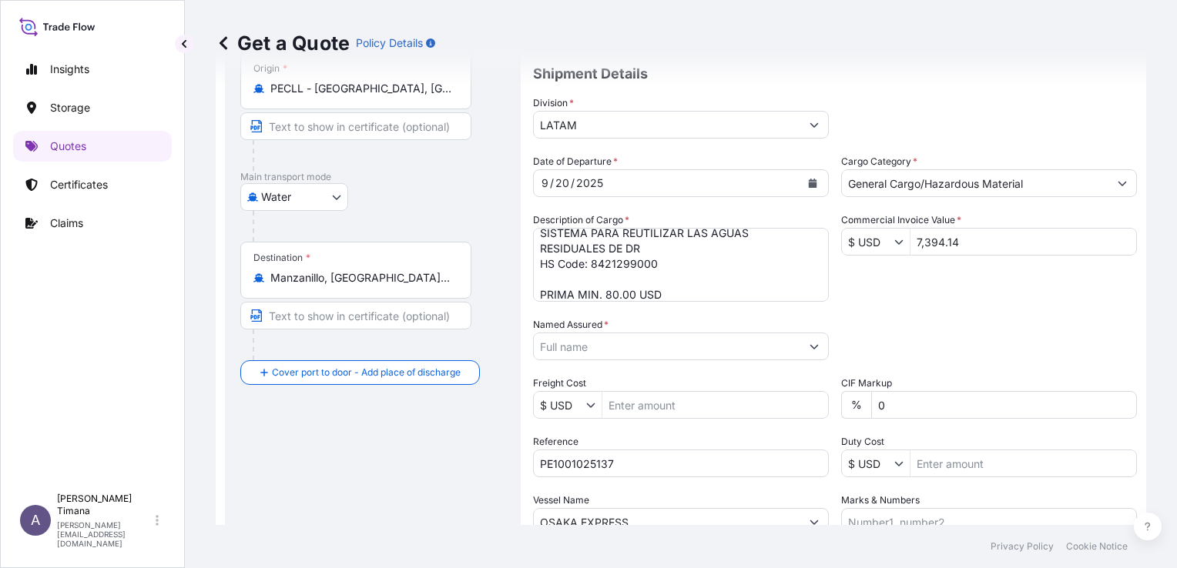
click at [810, 343] on icon "Show suggestions" at bounding box center [814, 346] width 9 height 9
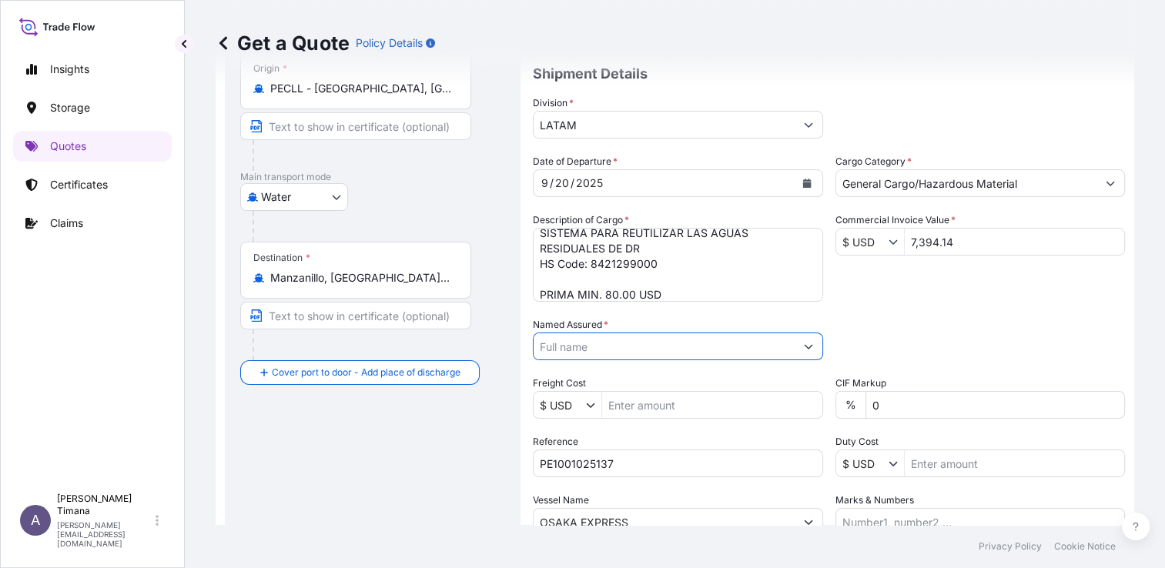
click at [813, 344] on button "Show suggestions" at bounding box center [809, 347] width 28 height 28
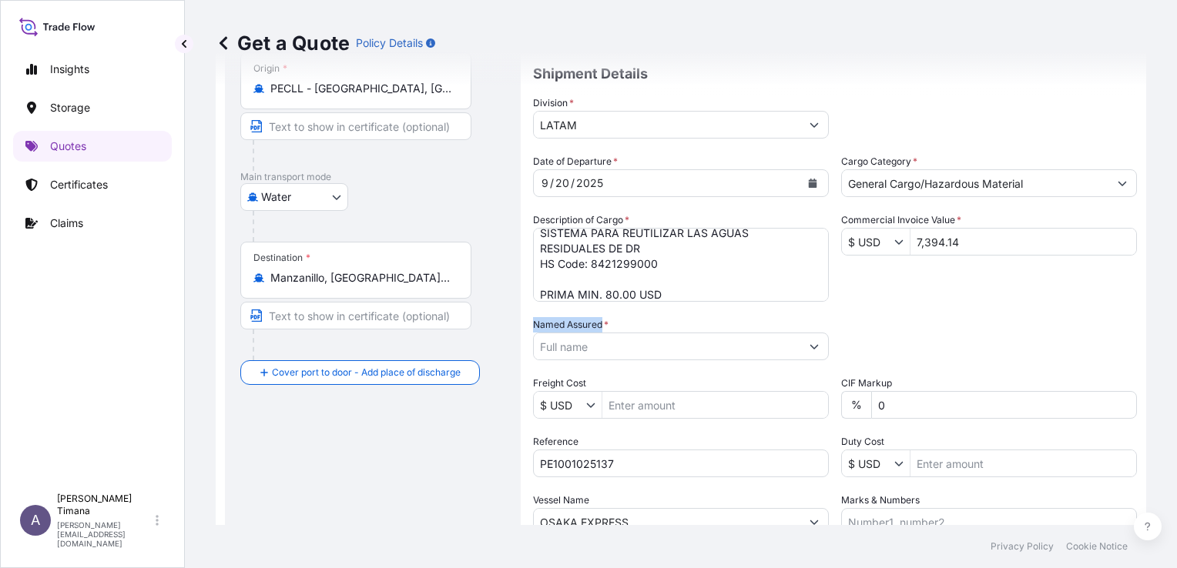
drag, startPoint x: 541, startPoint y: 325, endPoint x: 602, endPoint y: 326, distance: 60.9
click at [602, 326] on label "Named Assured *" at bounding box center [570, 324] width 75 height 15
copy label "Named Assured"
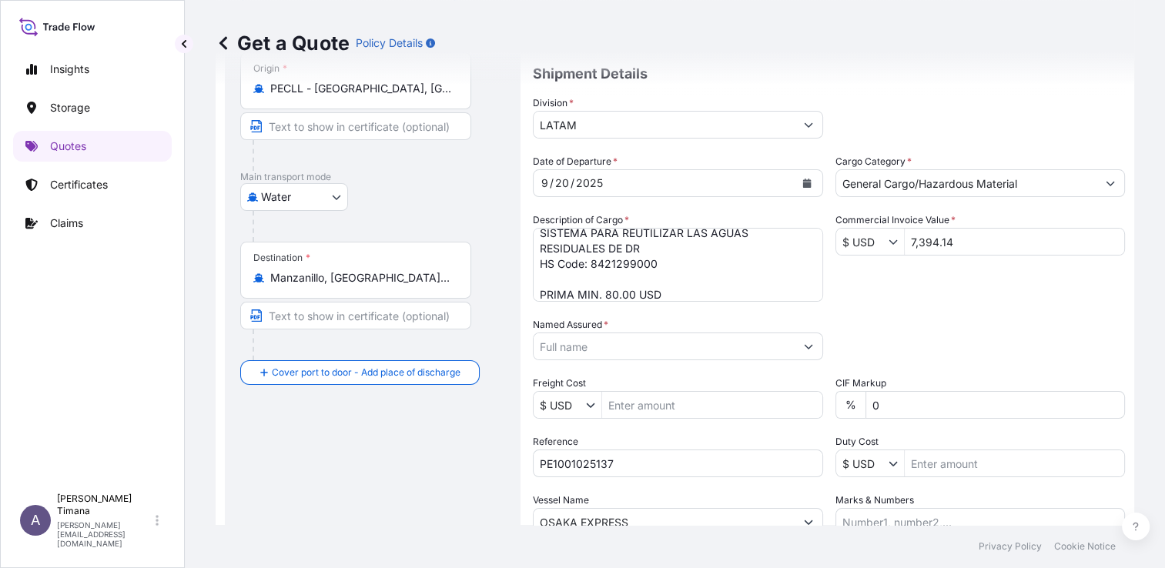
click at [648, 356] on input "Named Assured *" at bounding box center [664, 347] width 261 height 28
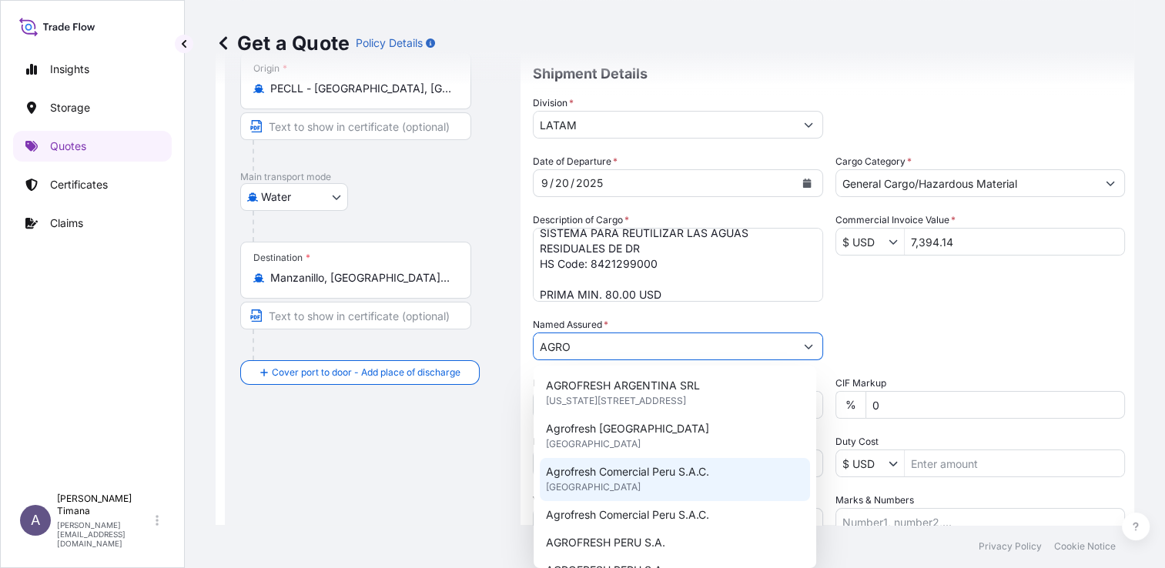
click at [629, 473] on span "Agrofresh Comercial Peru S.A.C." at bounding box center [627, 471] width 163 height 15
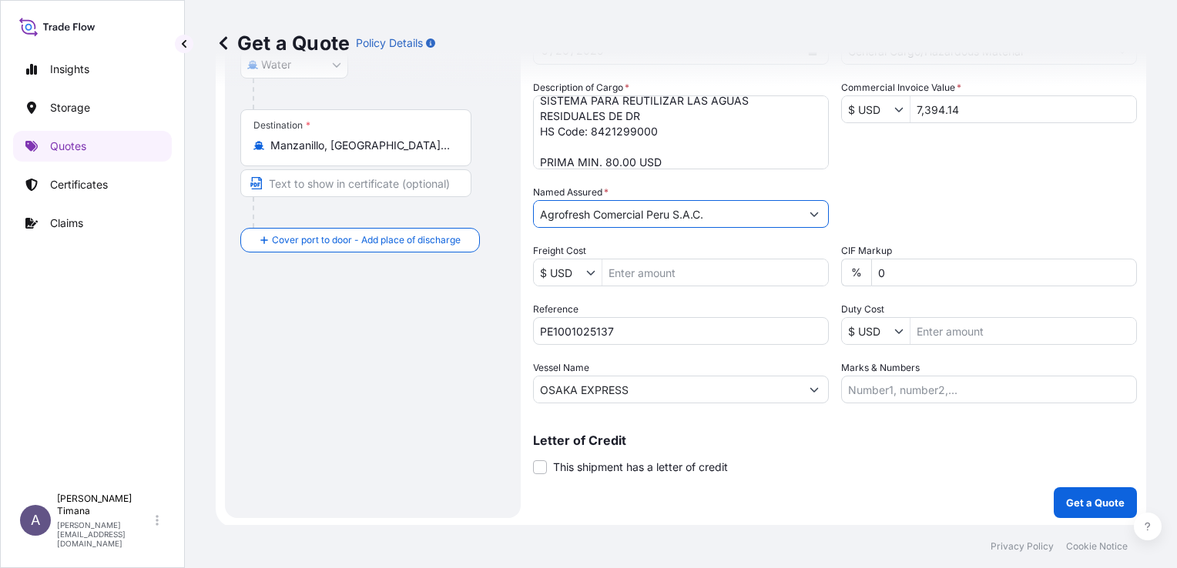
scroll to position [287, 0]
type input "Agrofresh Comercial Peru S.A.C."
click at [1095, 498] on p "Get a Quote" at bounding box center [1095, 502] width 59 height 15
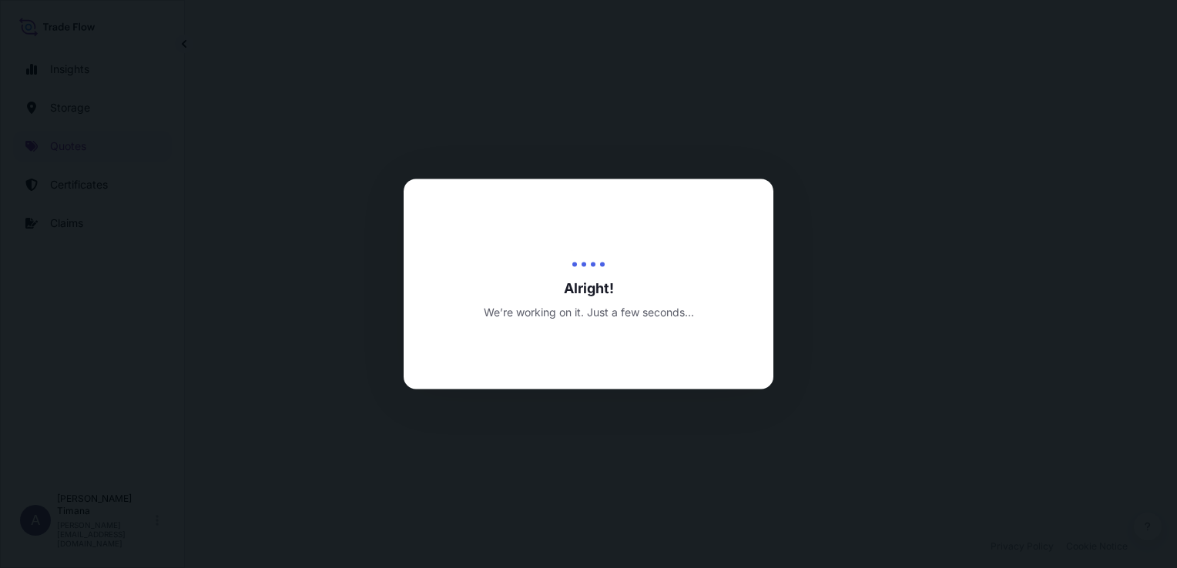
select select "Water"
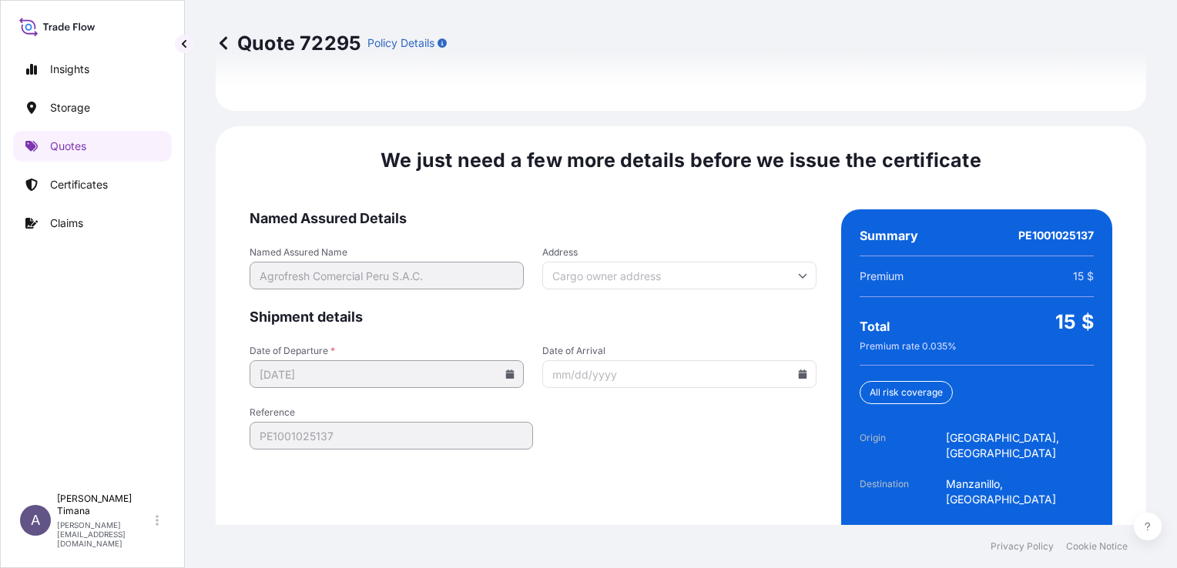
scroll to position [2355, 0]
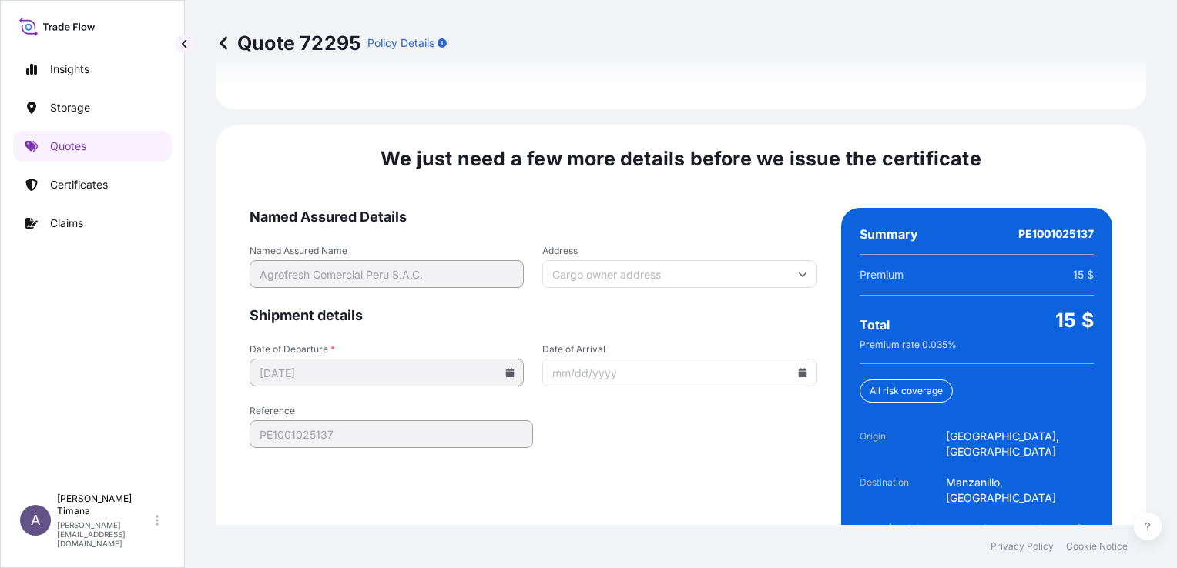
click at [785, 260] on input "Address" at bounding box center [679, 274] width 274 height 28
drag, startPoint x: 668, startPoint y: 261, endPoint x: 632, endPoint y: 244, distance: 40.0
click at [628, 260] on input "Address" at bounding box center [679, 274] width 274 height 28
drag, startPoint x: 663, startPoint y: 231, endPoint x: 540, endPoint y: 240, distance: 123.6
click at [542, 260] on input "Address" at bounding box center [679, 274] width 274 height 28
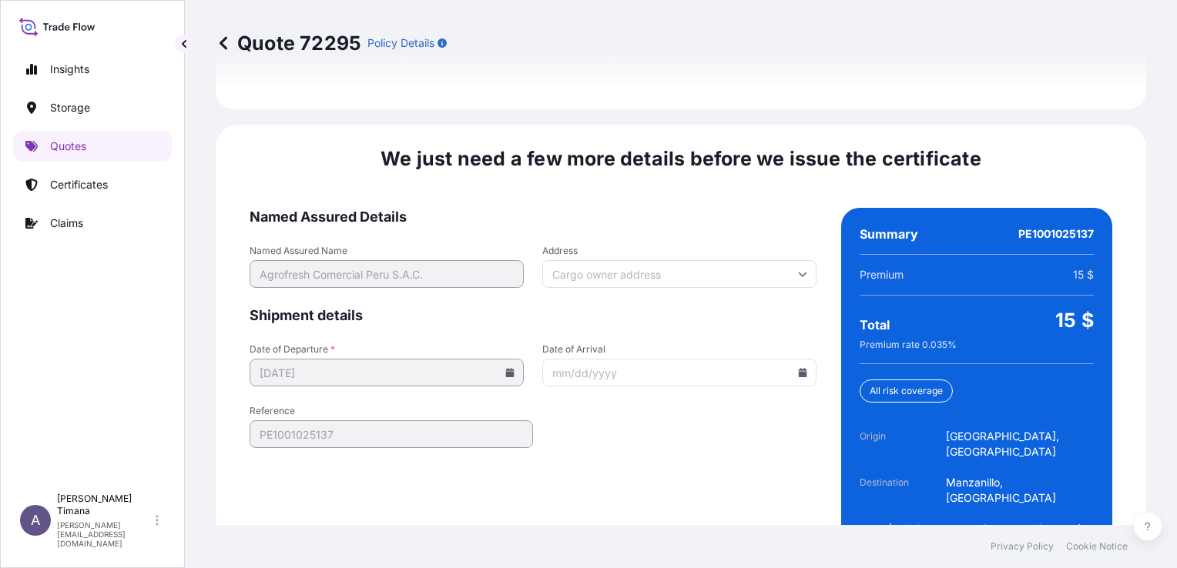
drag, startPoint x: 541, startPoint y: 231, endPoint x: 644, endPoint y: 251, distance: 105.1
click at [635, 256] on form "Named Assured Details Named Assured Name Agrofresh Comercial Peru S.A.C. Addres…" at bounding box center [533, 389] width 567 height 363
drag, startPoint x: 662, startPoint y: 236, endPoint x: 522, endPoint y: 220, distance: 141.1
click at [518, 245] on div "Named Assured Name Agrofresh Comercial Peru S.A.C. Address Please type and sele…" at bounding box center [533, 266] width 567 height 43
click at [633, 245] on div "Address" at bounding box center [679, 266] width 274 height 43
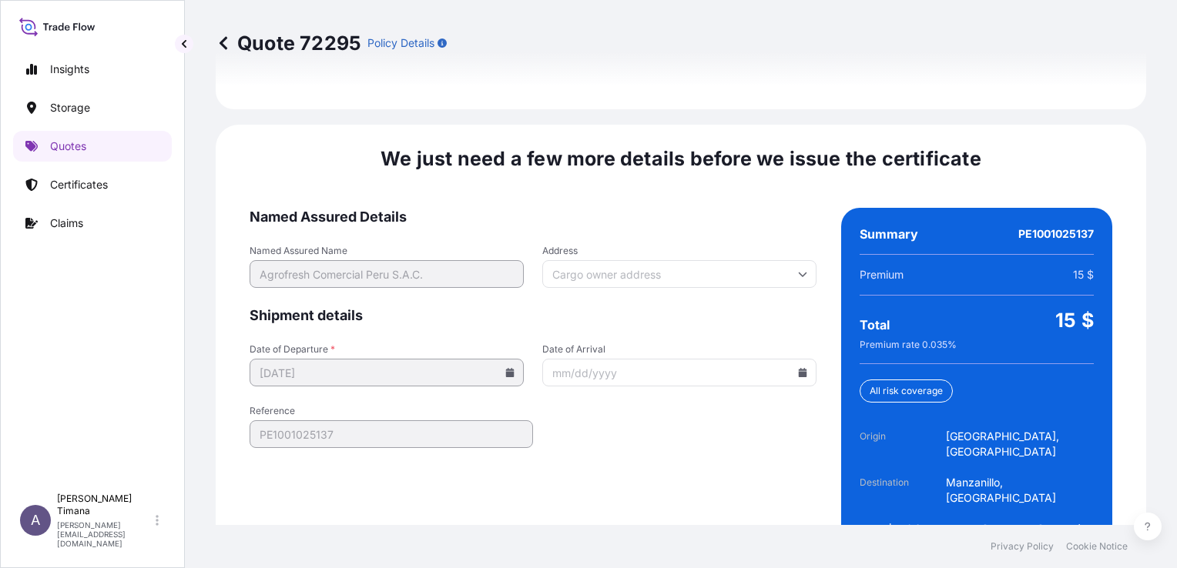
click at [635, 260] on input "Address" at bounding box center [679, 274] width 274 height 28
paste input "AV. [PERSON_NAME] 280"
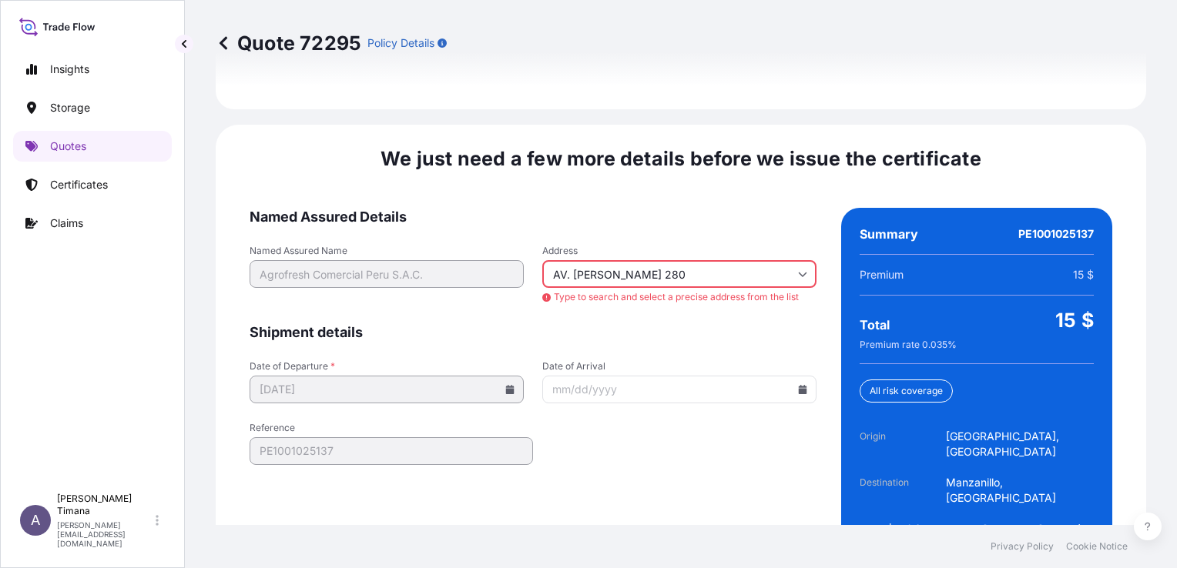
click at [758, 260] on input "AV. [PERSON_NAME] 280" at bounding box center [679, 274] width 274 height 28
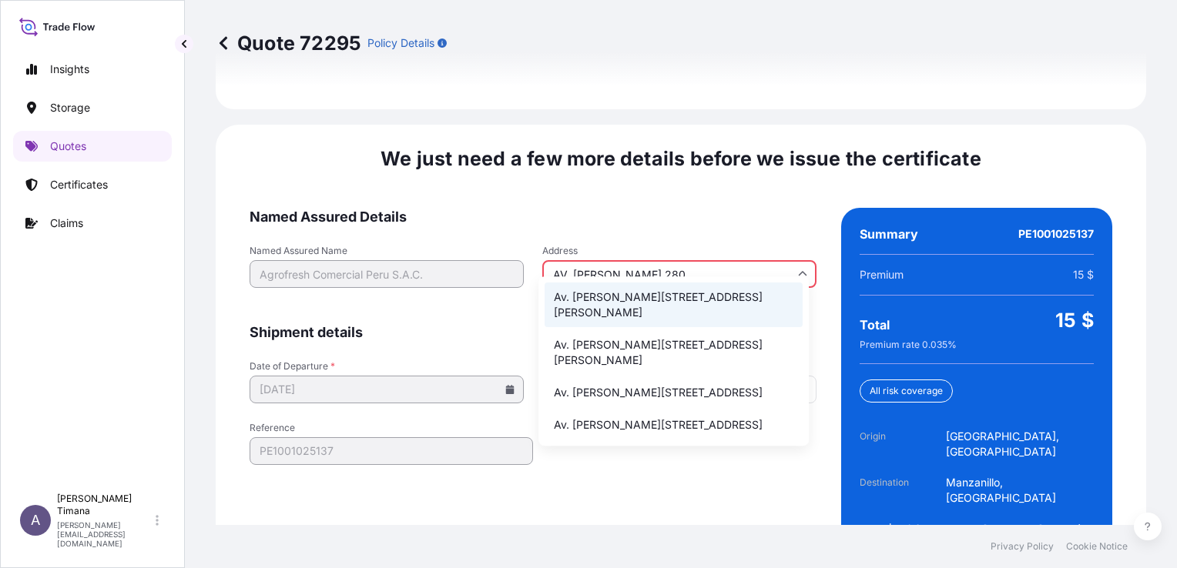
click at [604, 297] on li "Av. [PERSON_NAME][STREET_ADDRESS][PERSON_NAME]" at bounding box center [674, 305] width 258 height 45
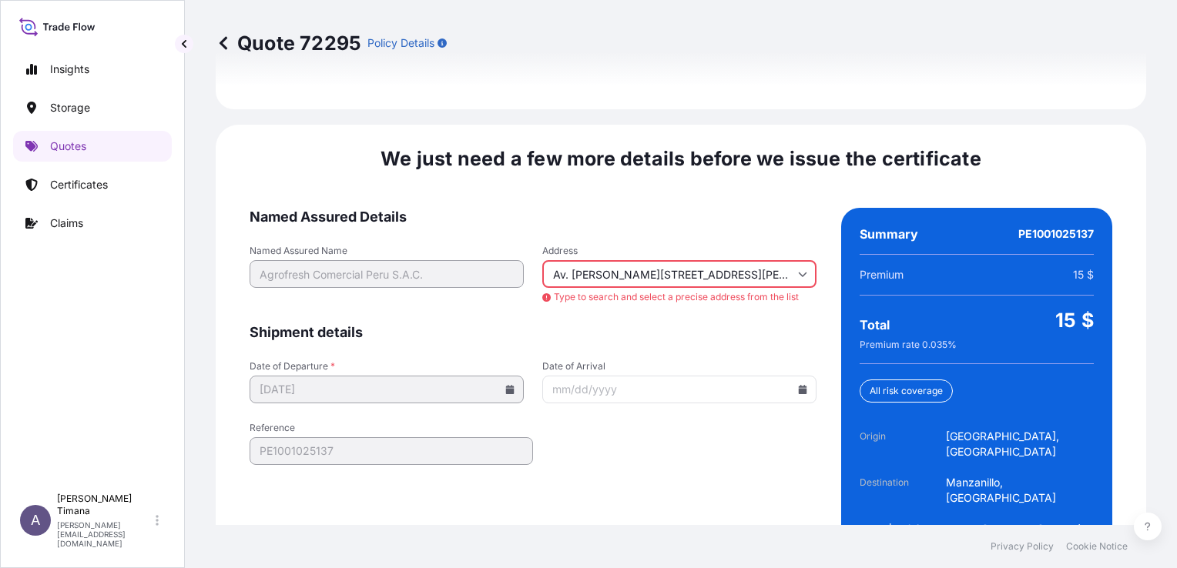
type input "Av. [PERSON_NAME][STREET_ADDRESS][PERSON_NAME]"
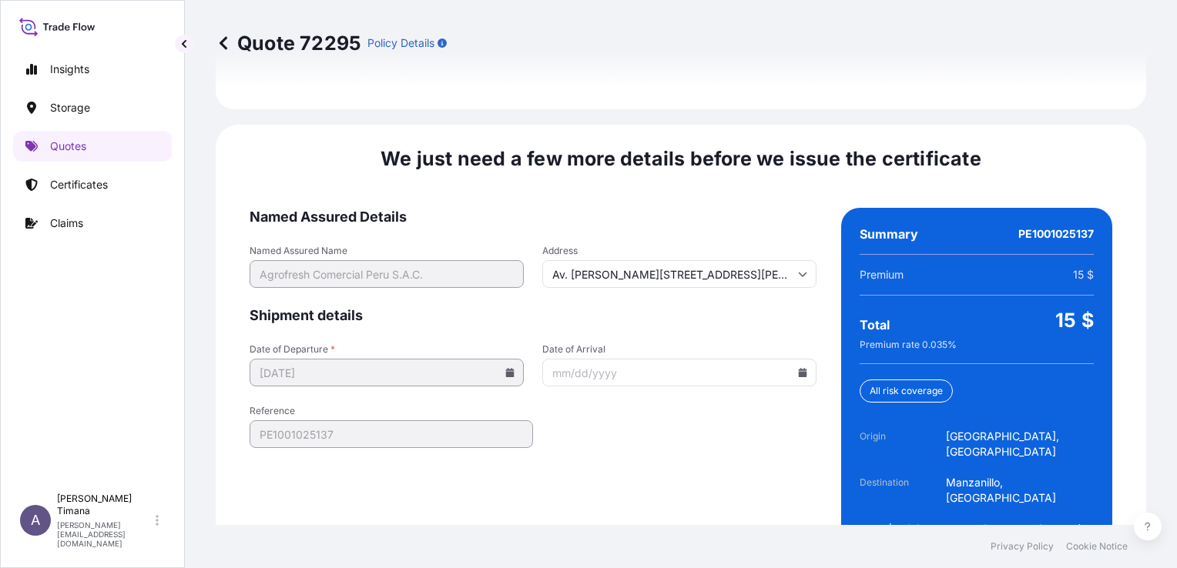
click at [799, 368] on icon at bounding box center [803, 372] width 8 height 9
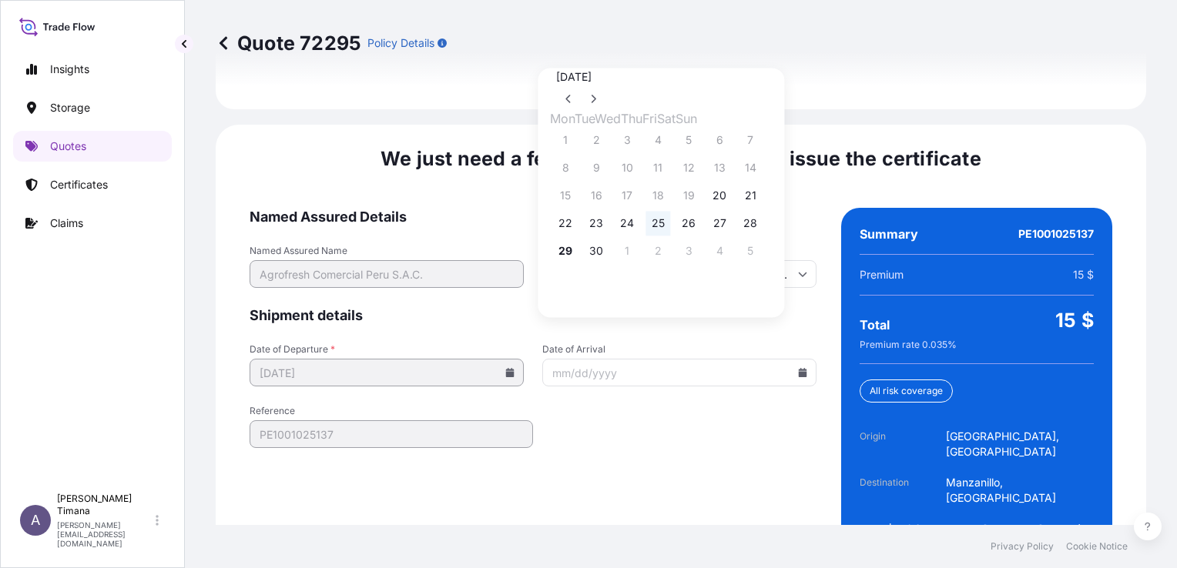
click at [670, 228] on button "25" at bounding box center [657, 223] width 25 height 25
type input "[DATE]"
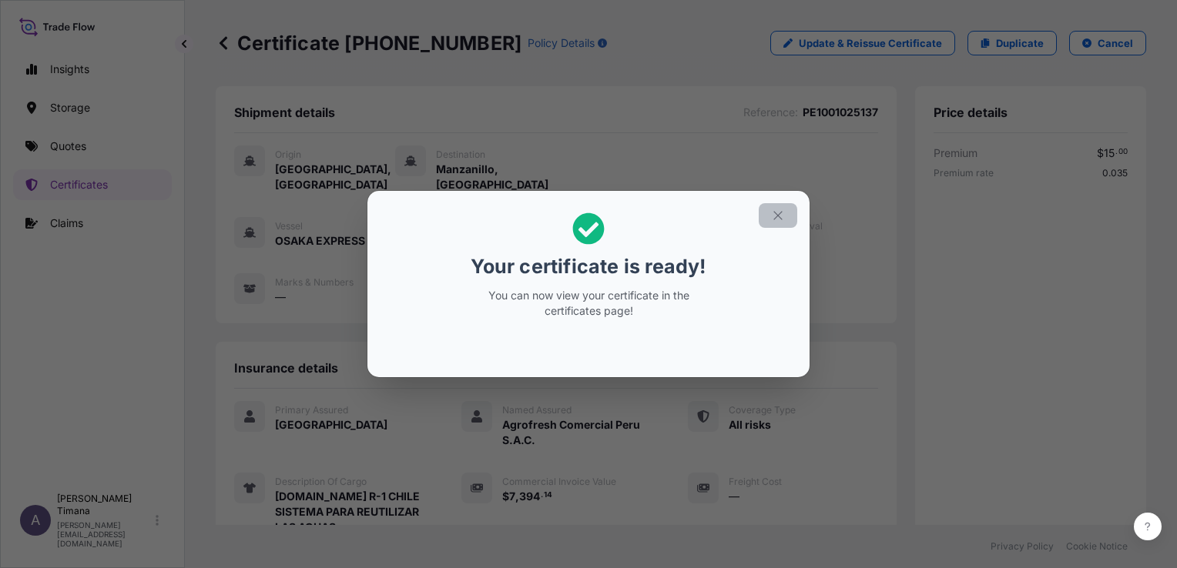
click at [779, 218] on icon "button" at bounding box center [778, 216] width 14 height 14
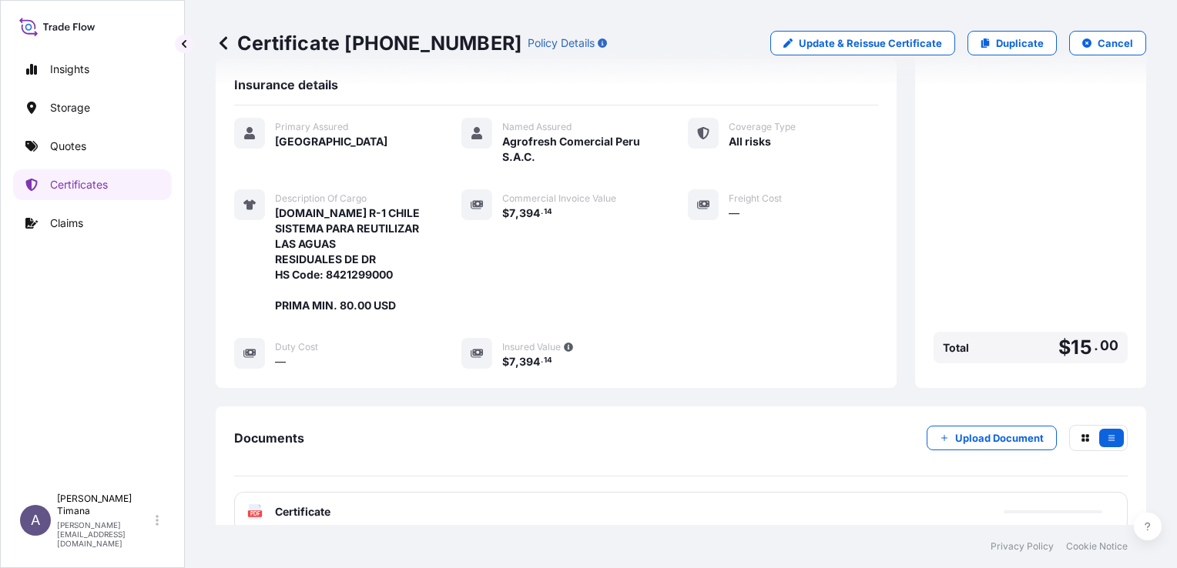
scroll to position [383, 0]
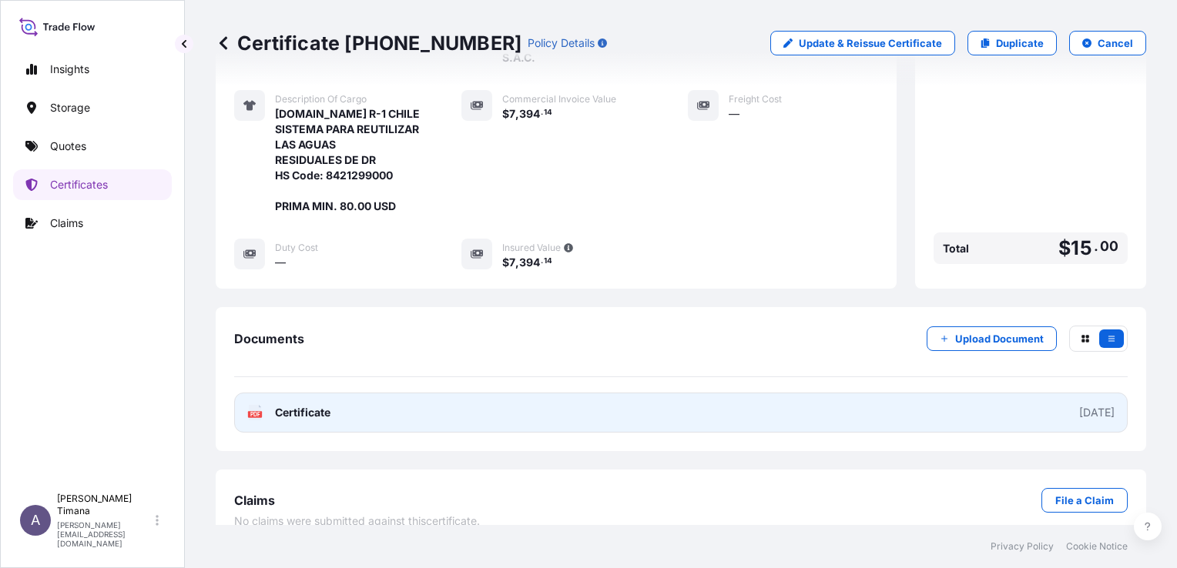
click at [348, 393] on link "PDF Certificate [DATE]" at bounding box center [681, 413] width 894 height 40
